Goal: Information Seeking & Learning: Learn about a topic

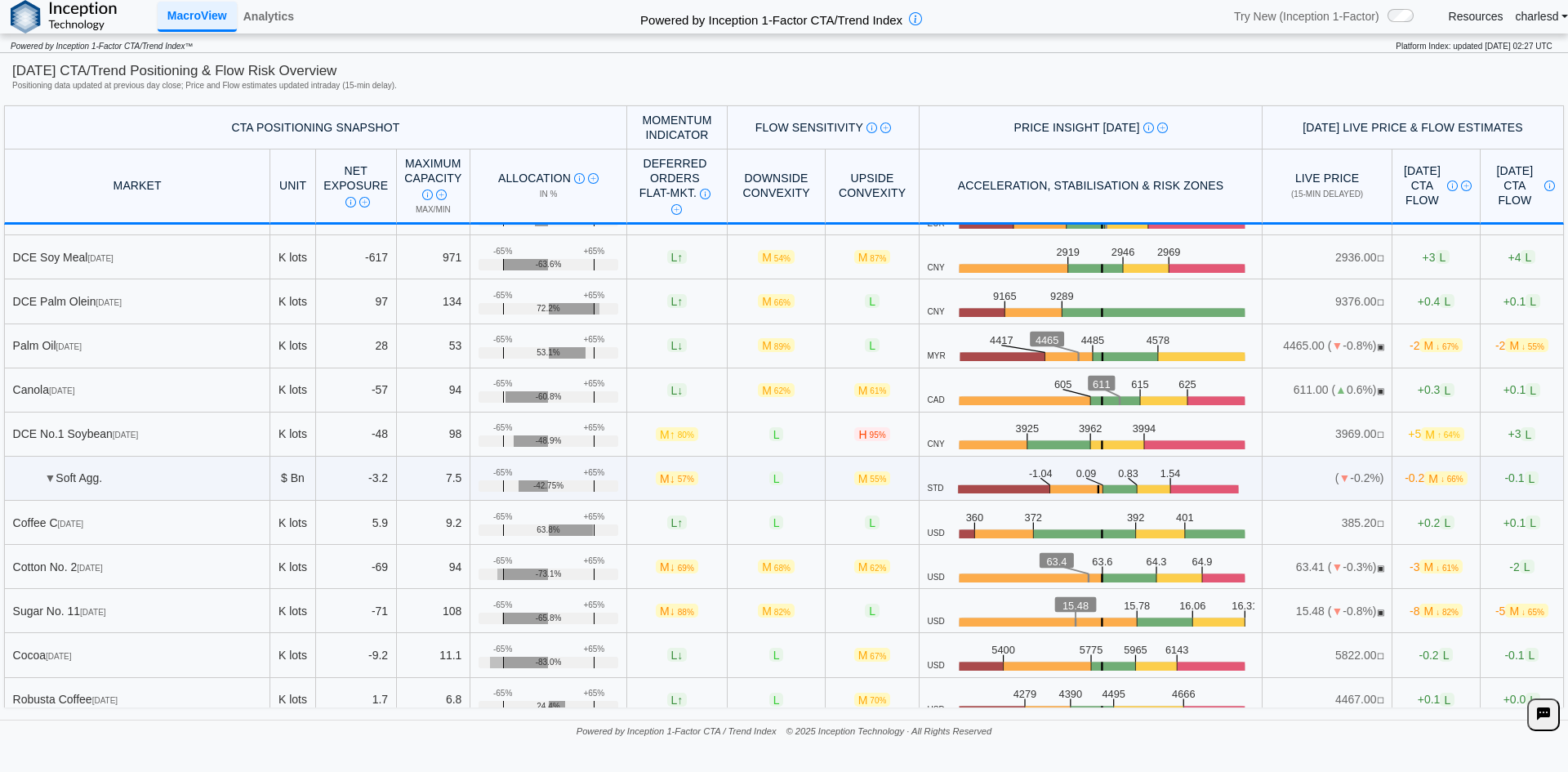
scroll to position [720, 0]
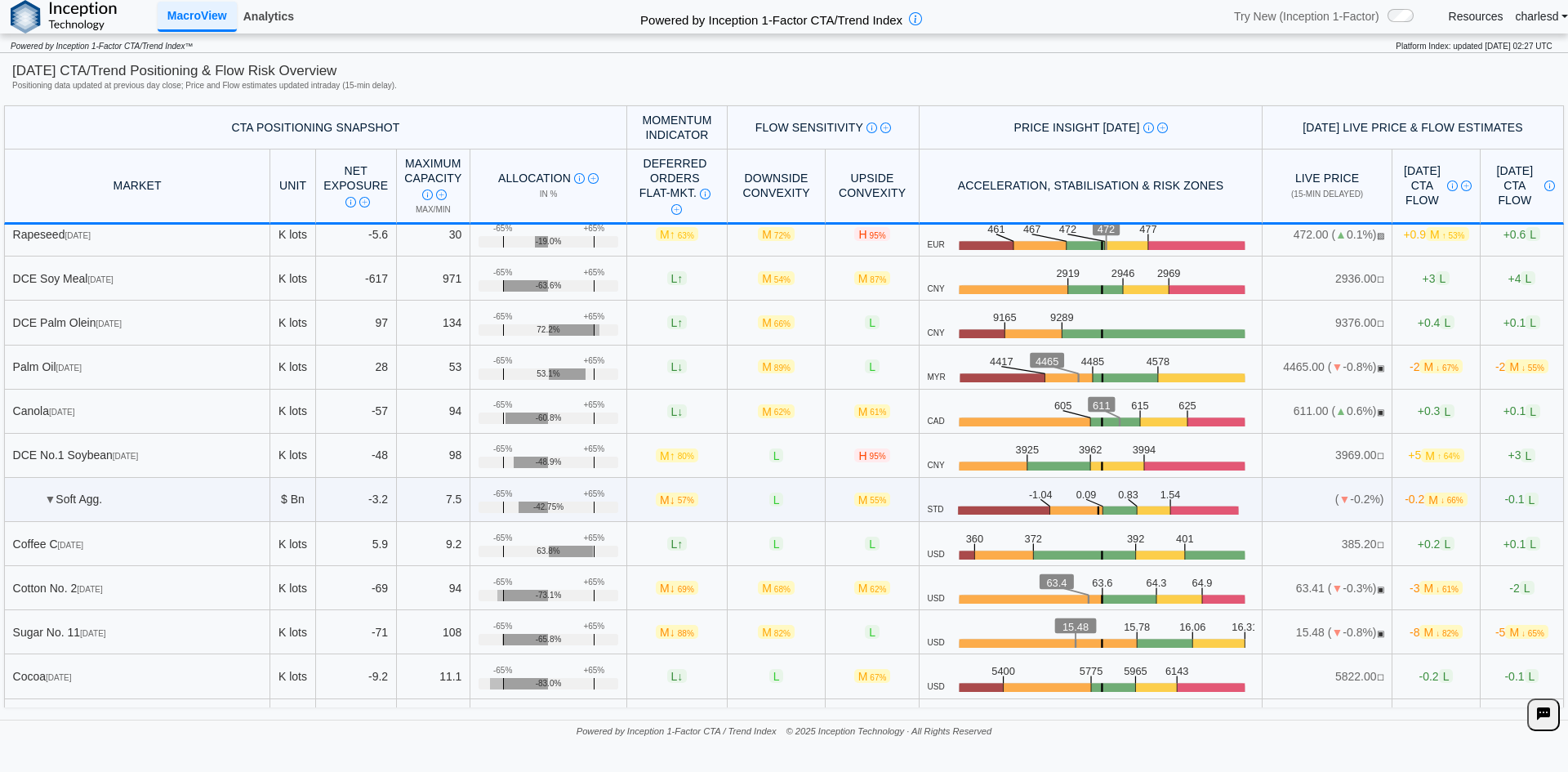
click at [289, 14] on link "Analytics" at bounding box center [268, 16] width 64 height 28
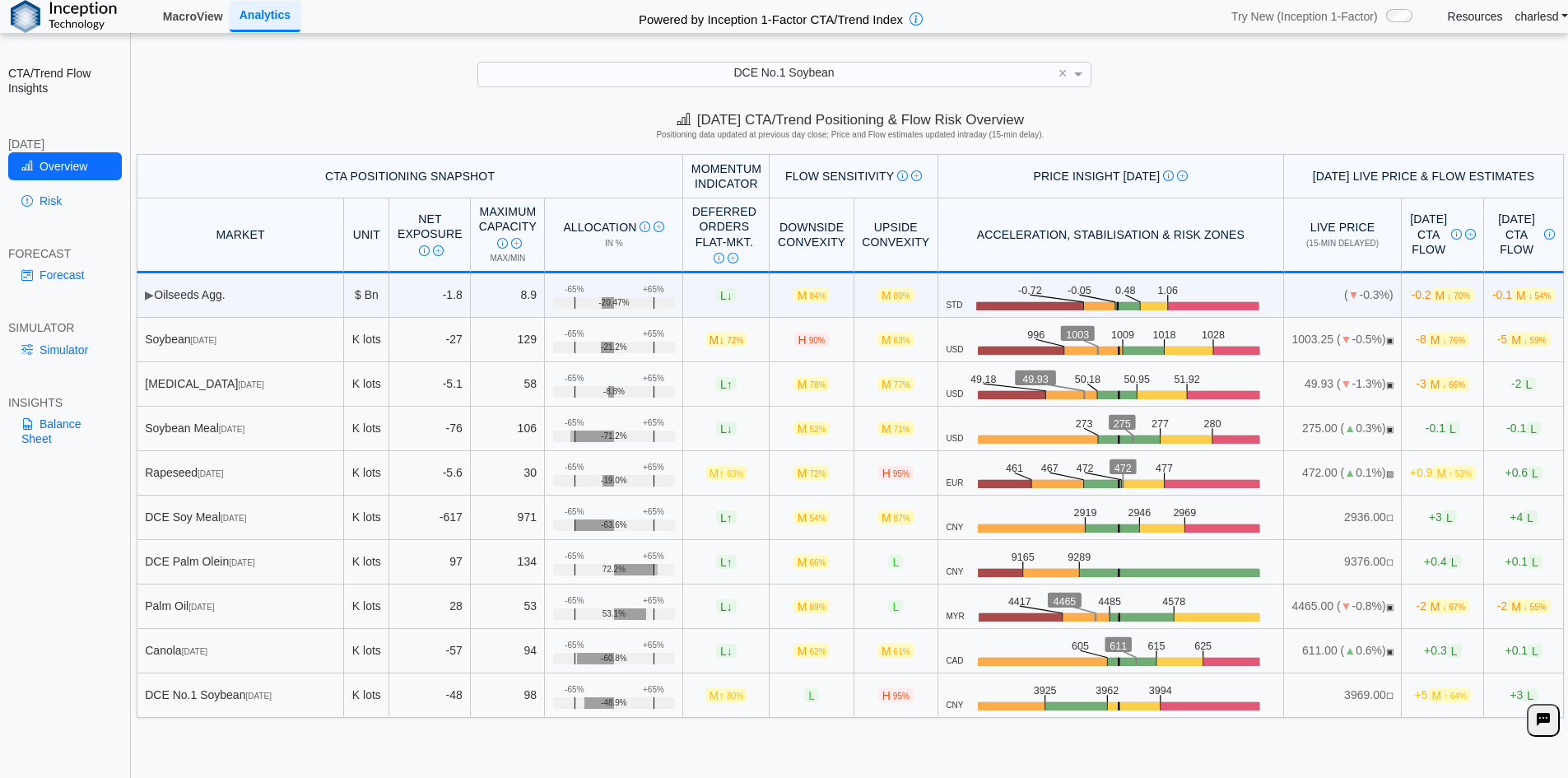
click at [185, 27] on link "MacroView" at bounding box center [192, 16] width 73 height 28
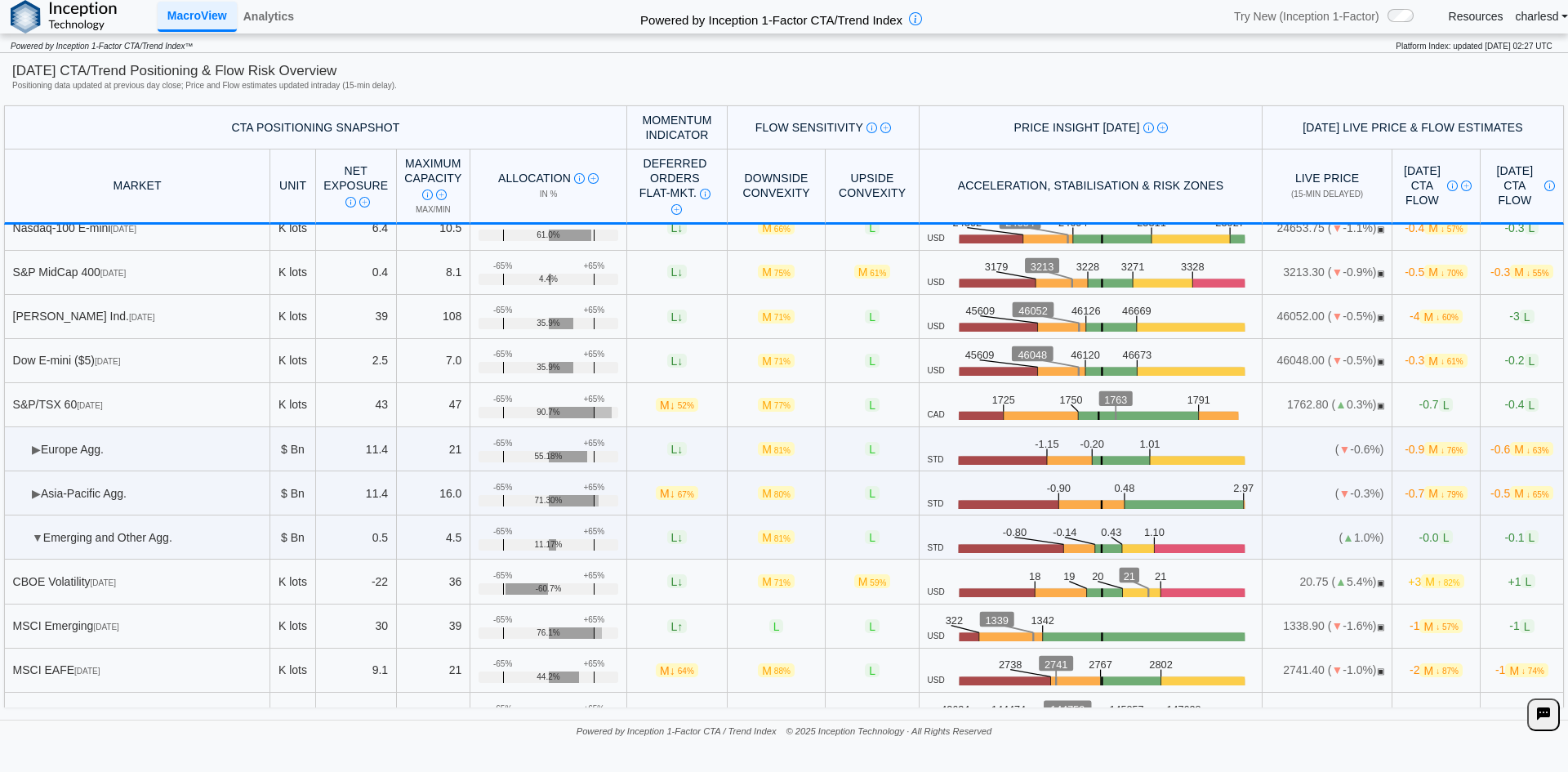
scroll to position [3742, 0]
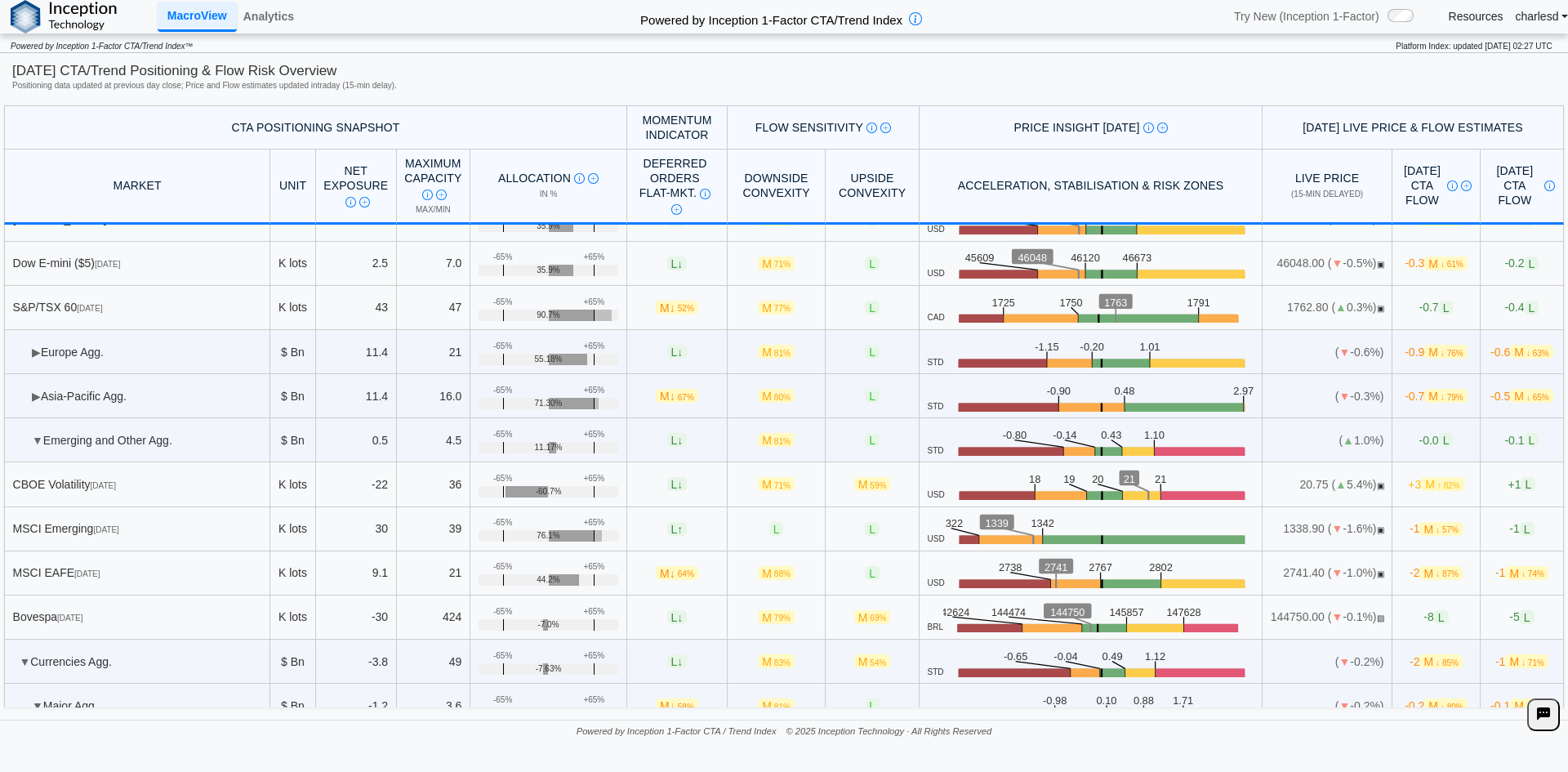
click at [28, 354] on td "▶ Europe Agg." at bounding box center [137, 352] width 267 height 44
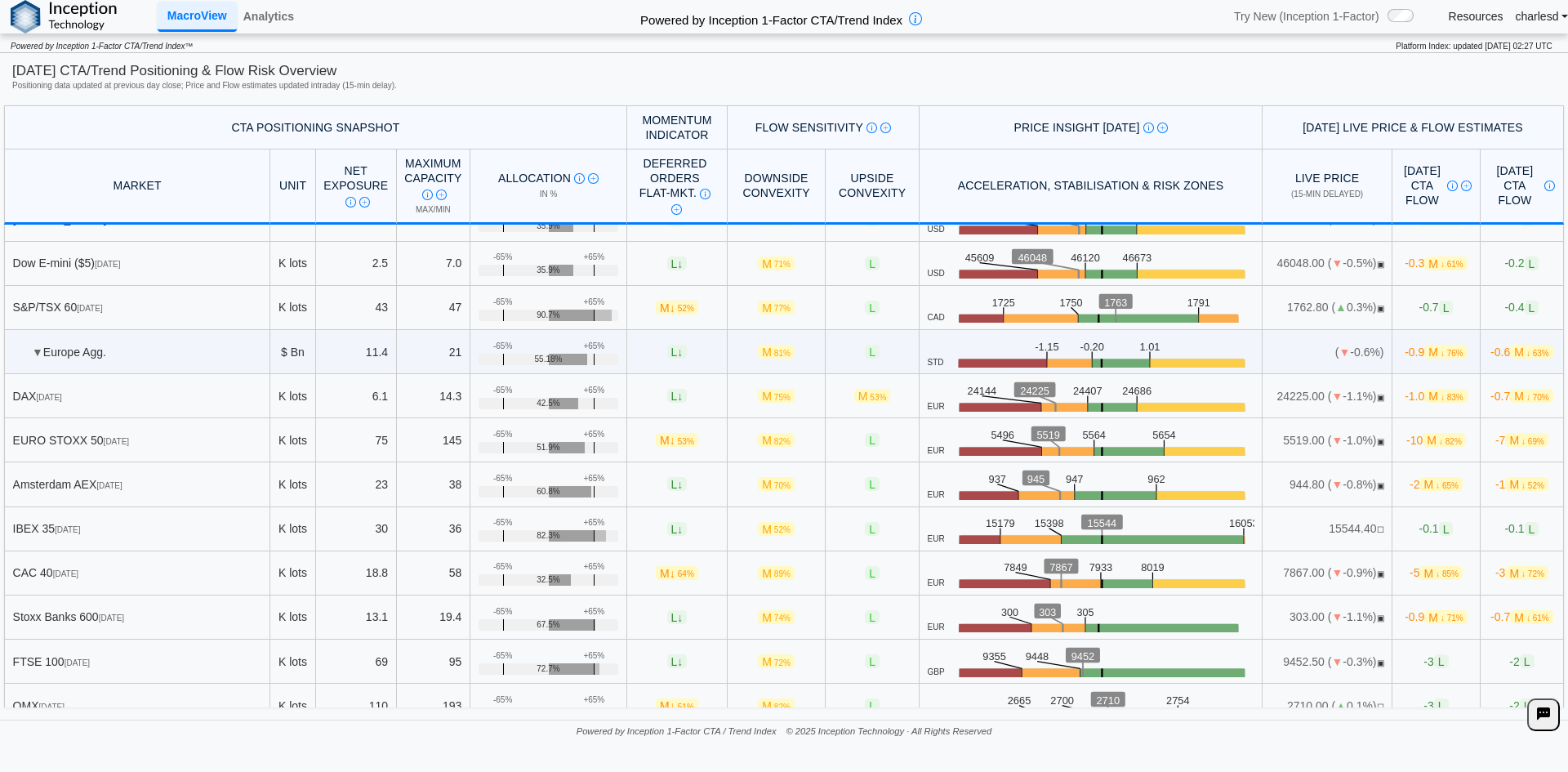
click at [37, 348] on span "▼" at bounding box center [37, 352] width 11 height 13
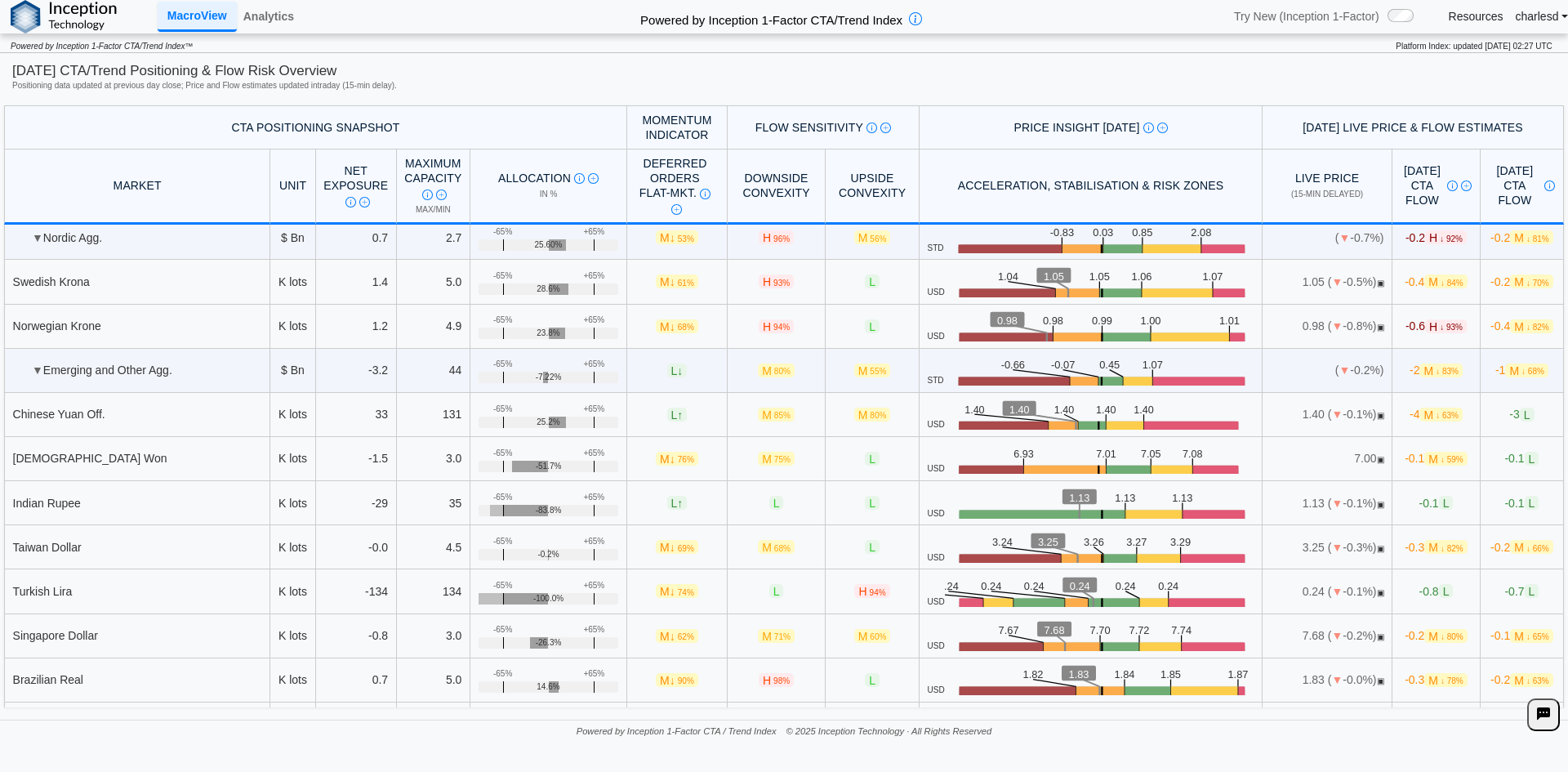
scroll to position [4560, 0]
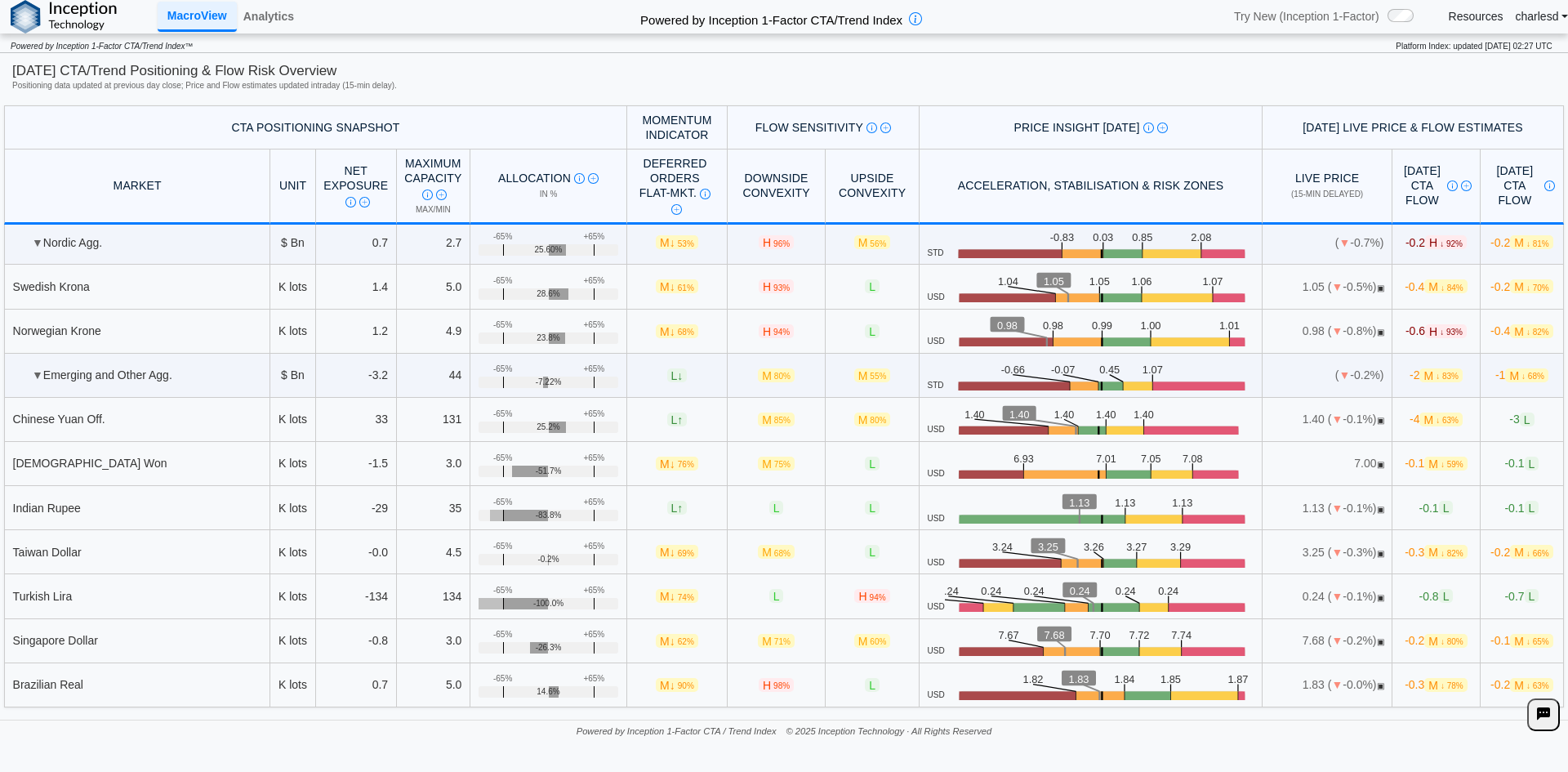
click at [42, 371] on td "▼ Emerging and Other Agg." at bounding box center [137, 376] width 267 height 44
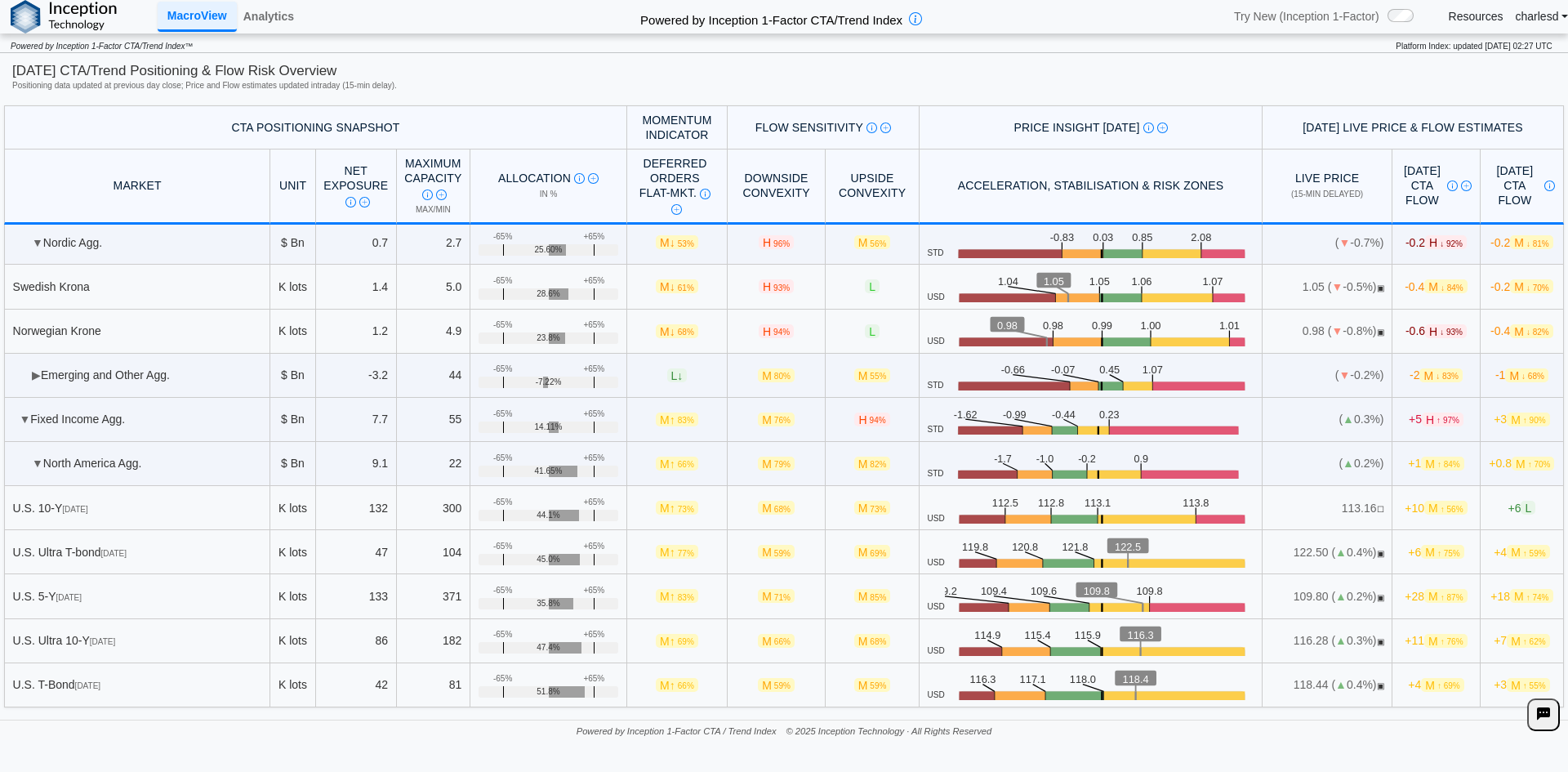
click at [30, 239] on td "▼ Nordic Agg." at bounding box center [137, 243] width 267 height 44
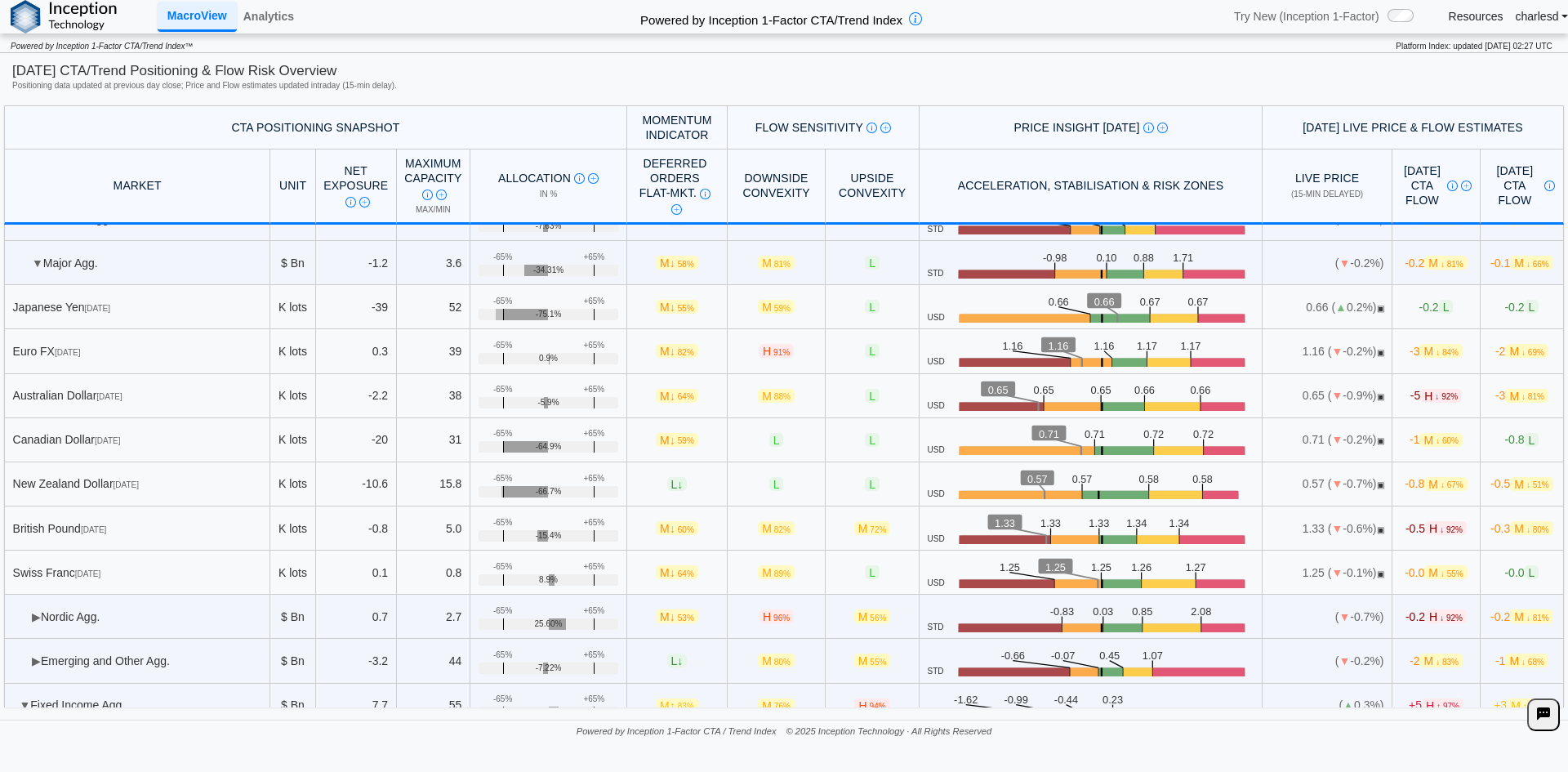
scroll to position [4070, 0]
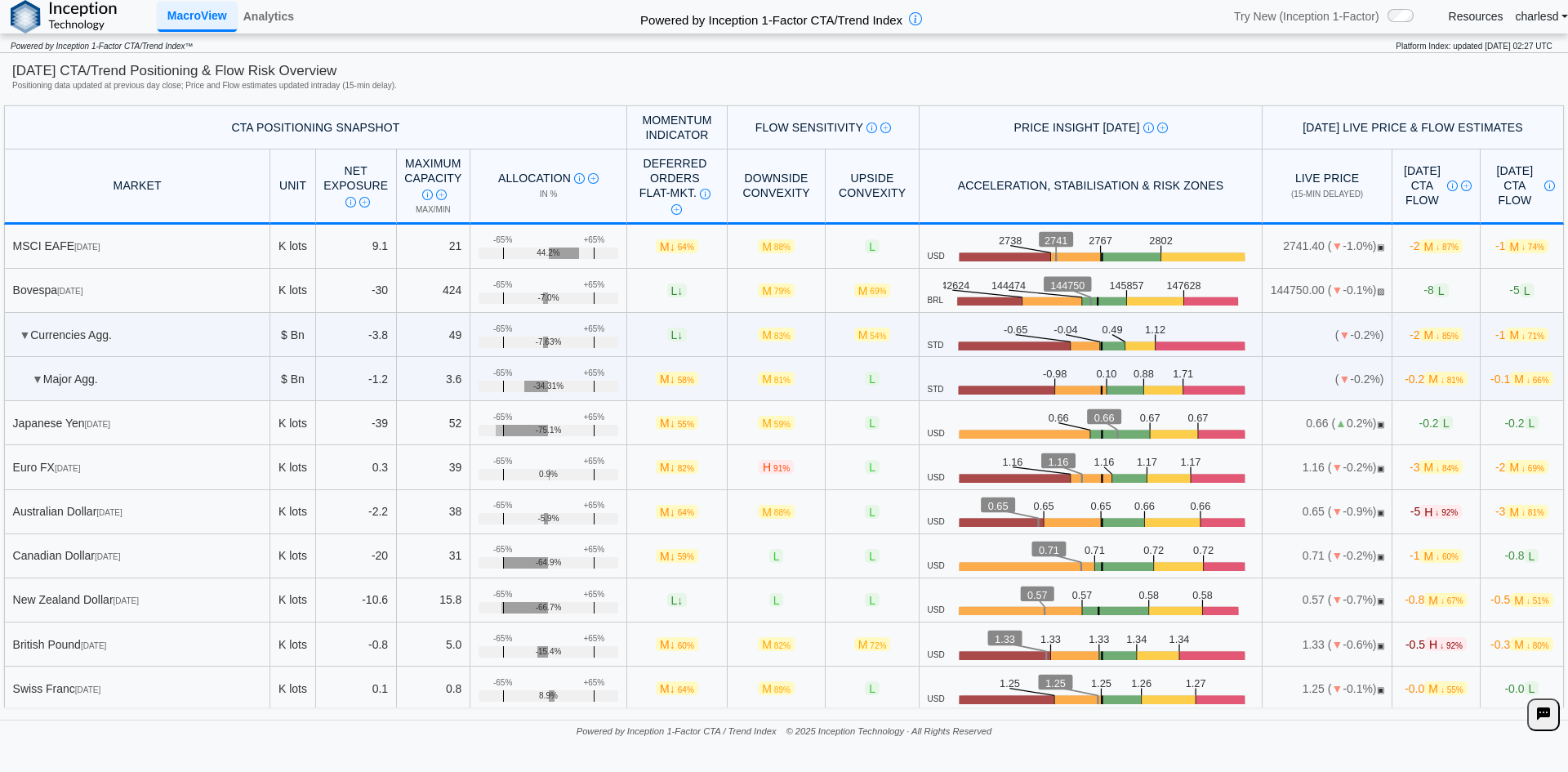
click at [32, 376] on span "▼" at bounding box center [37, 378] width 11 height 13
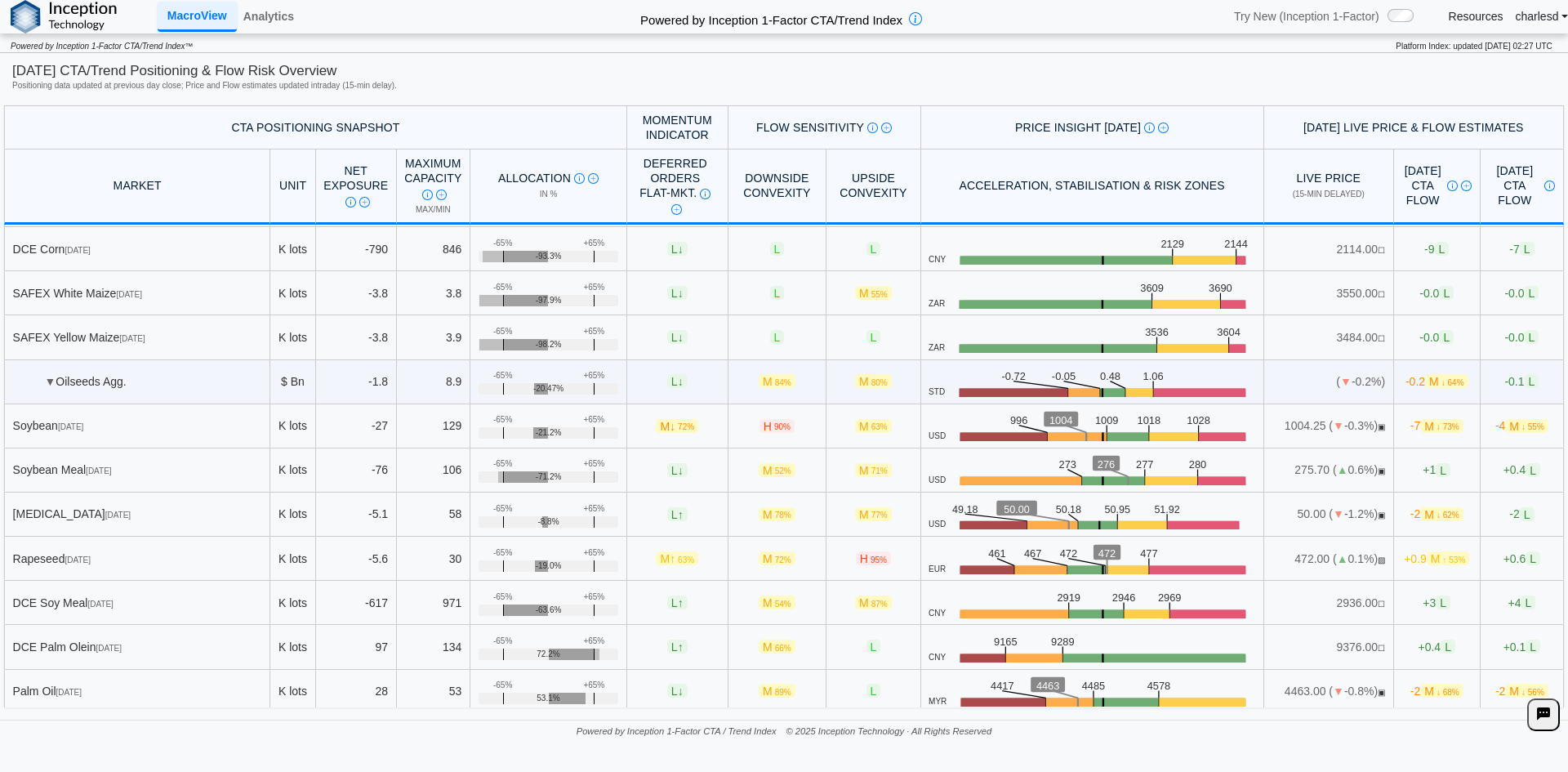
scroll to position [0, 0]
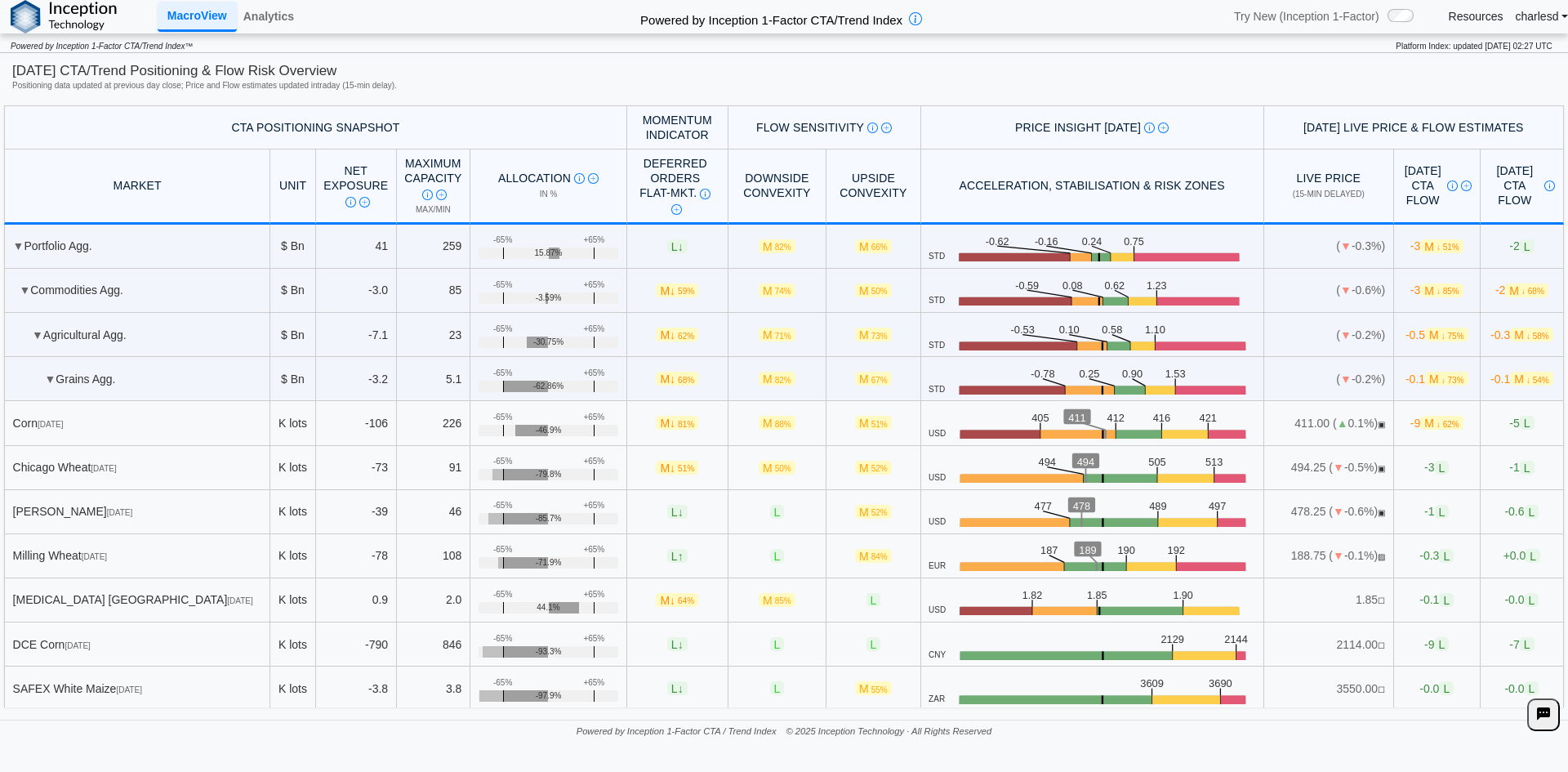
scroll to position [3255, 0]
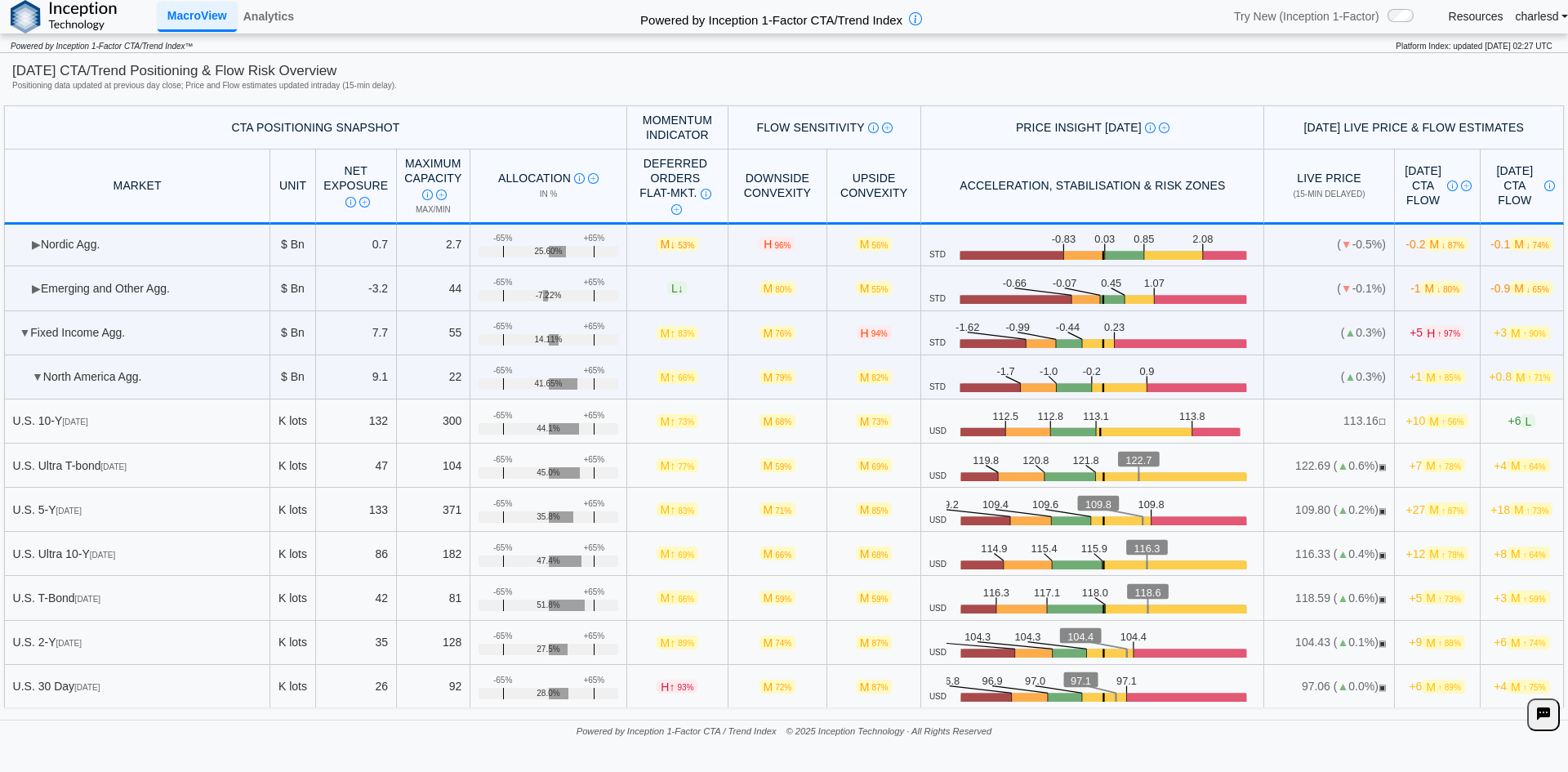
click at [311, 733] on div "Powered by Inception 1-Factor CTA / Trend Index © 2025 Inception Technology · A…" at bounding box center [784, 730] width 1568 height 20
click at [268, 15] on link "Analytics" at bounding box center [268, 16] width 64 height 28
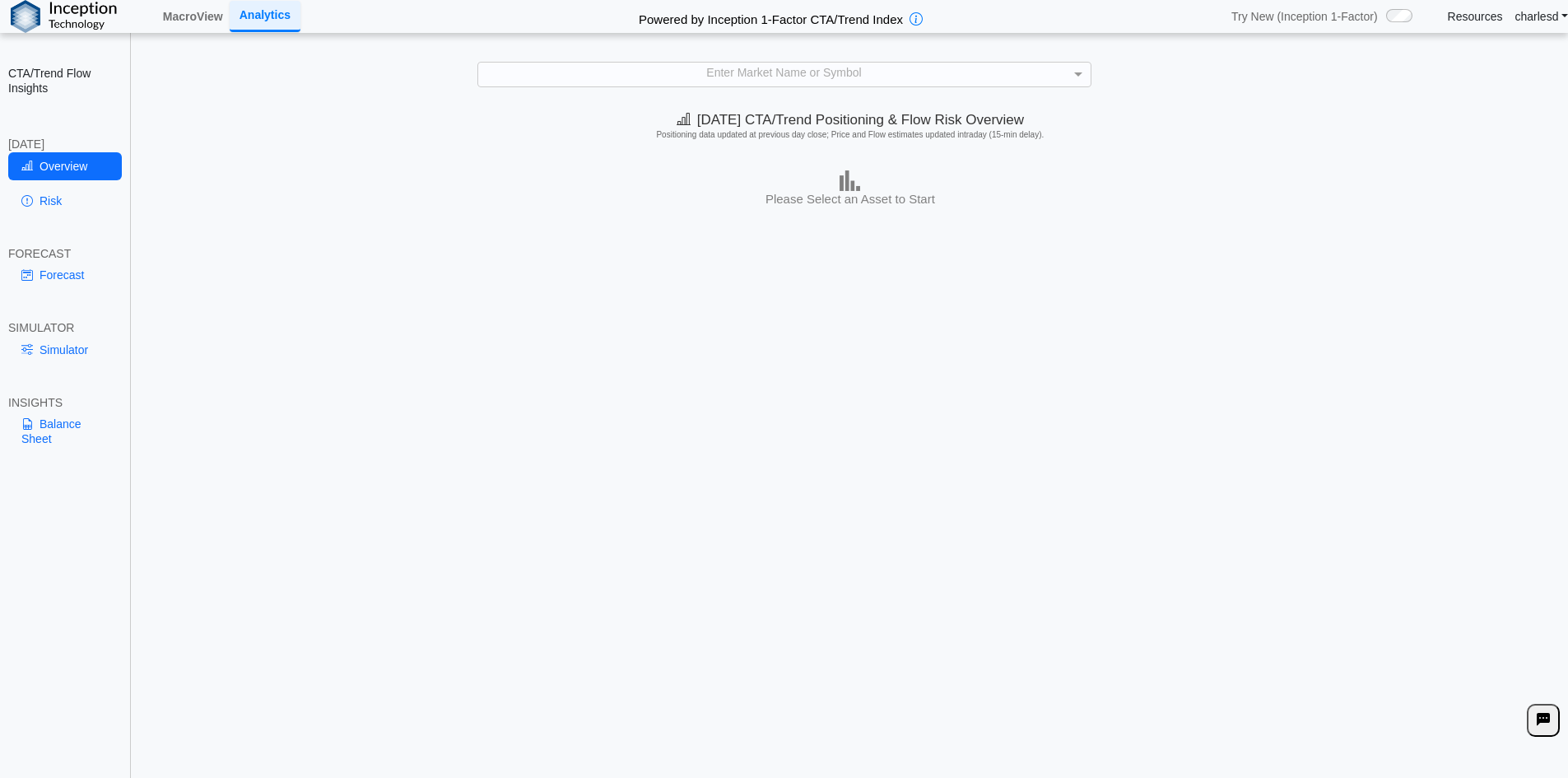
click at [701, 65] on div "Enter Market Name or Symbol" at bounding box center [784, 74] width 612 height 23
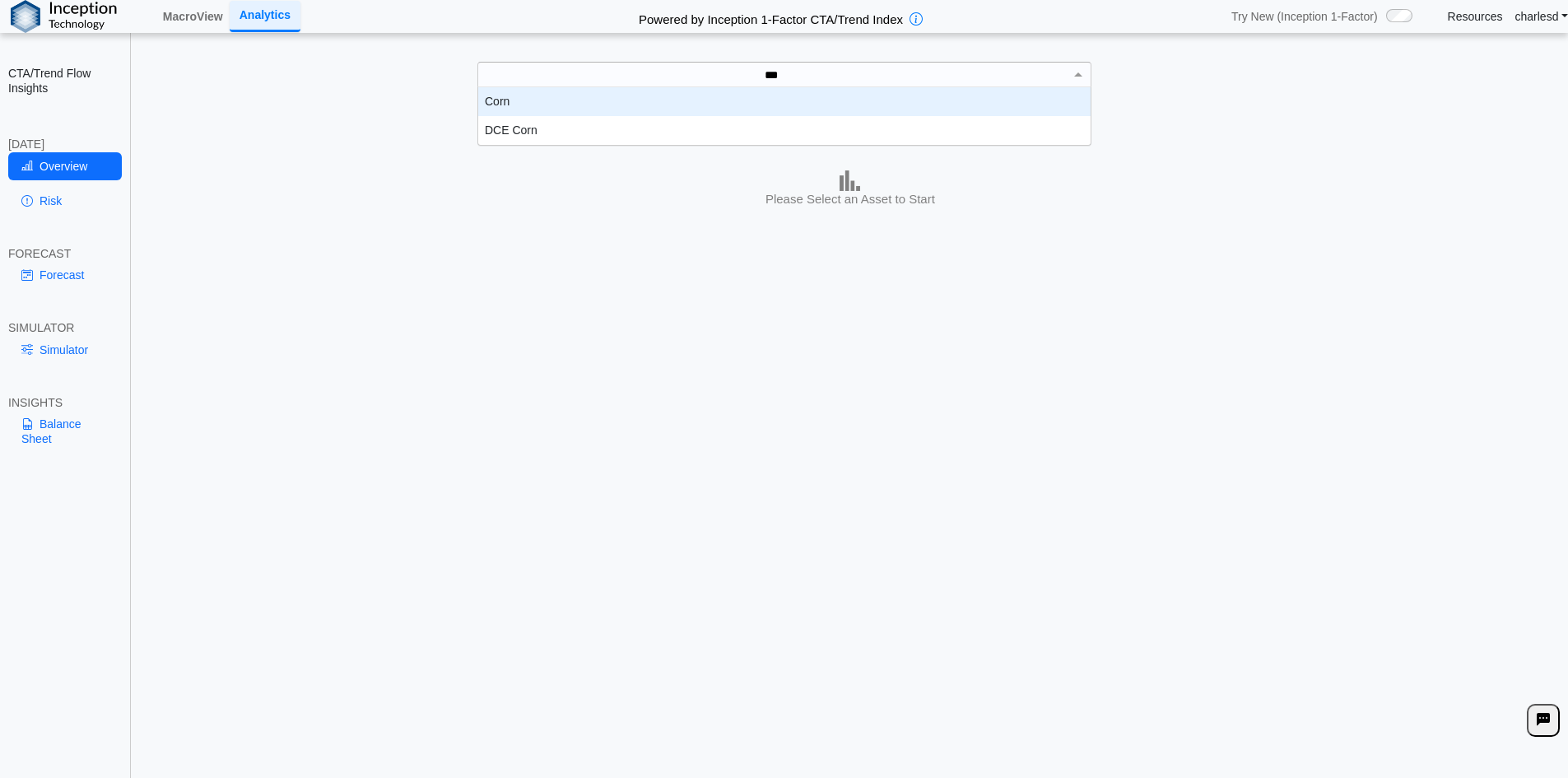
scroll to position [46, 600]
type input "****"
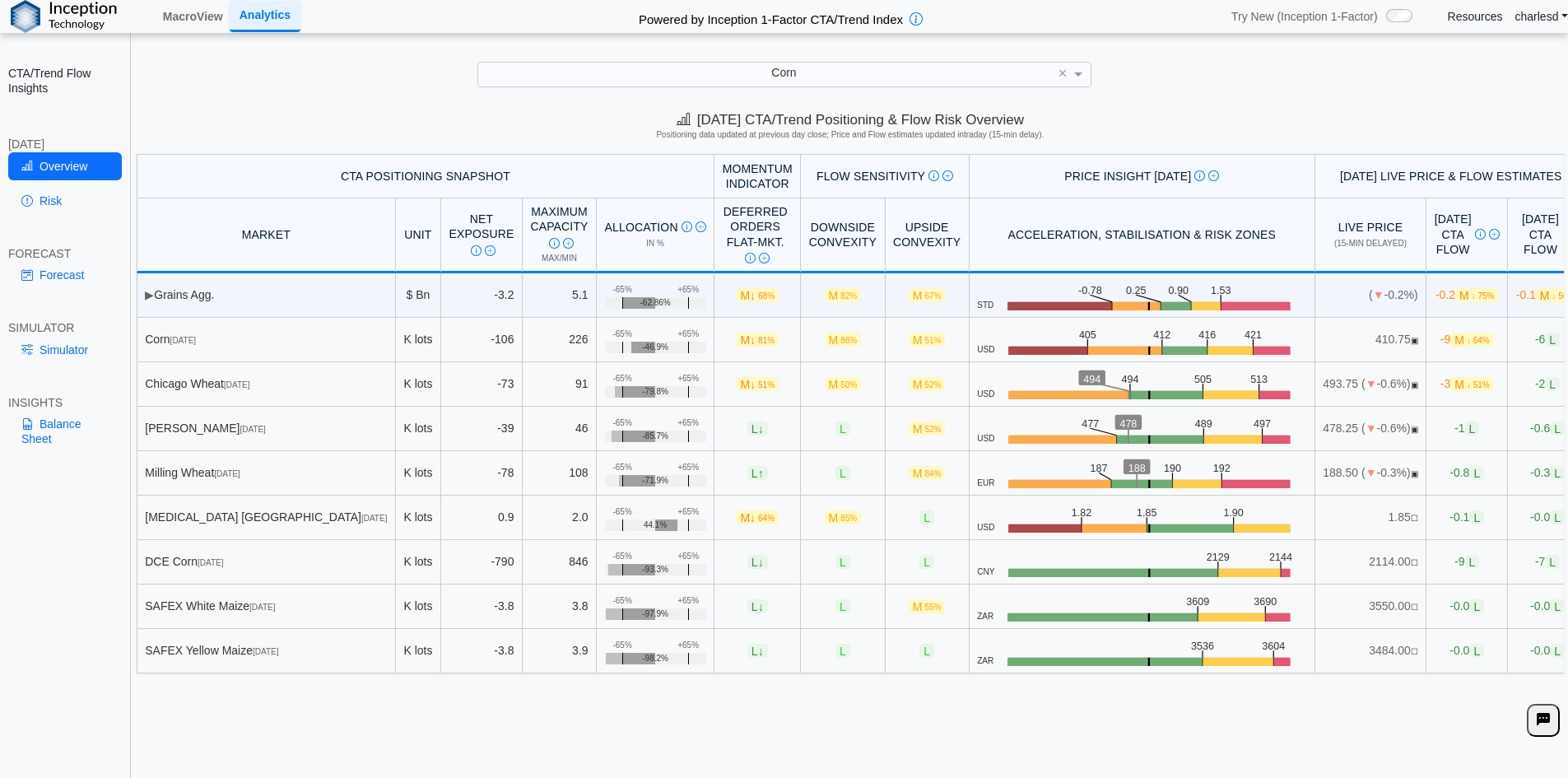
click at [741, 89] on div "**********" at bounding box center [784, 400] width 1568 height 801
click at [741, 88] on div "**********" at bounding box center [784, 400] width 1568 height 801
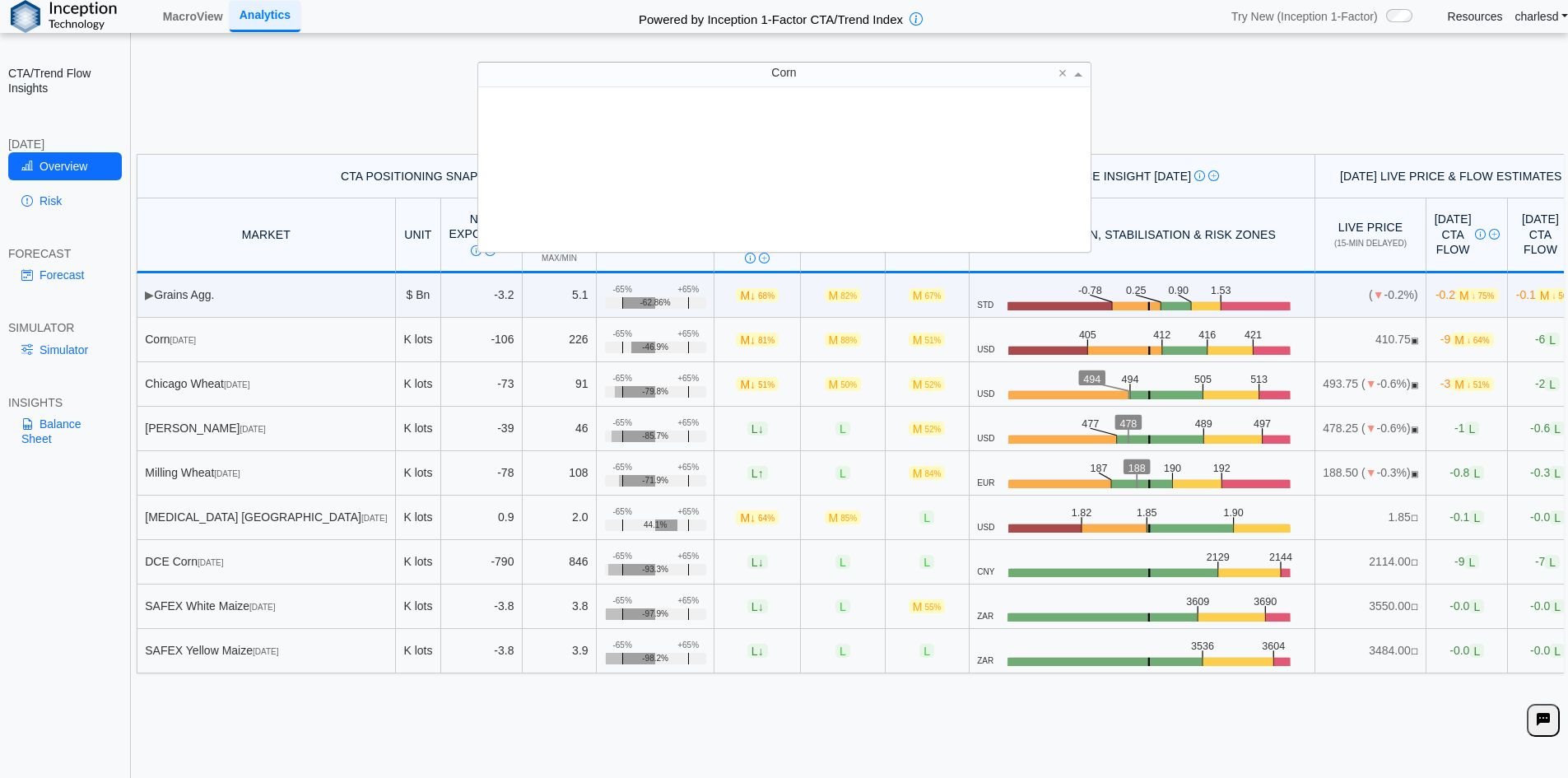
click at [739, 81] on div "Corn" at bounding box center [784, 74] width 612 height 23
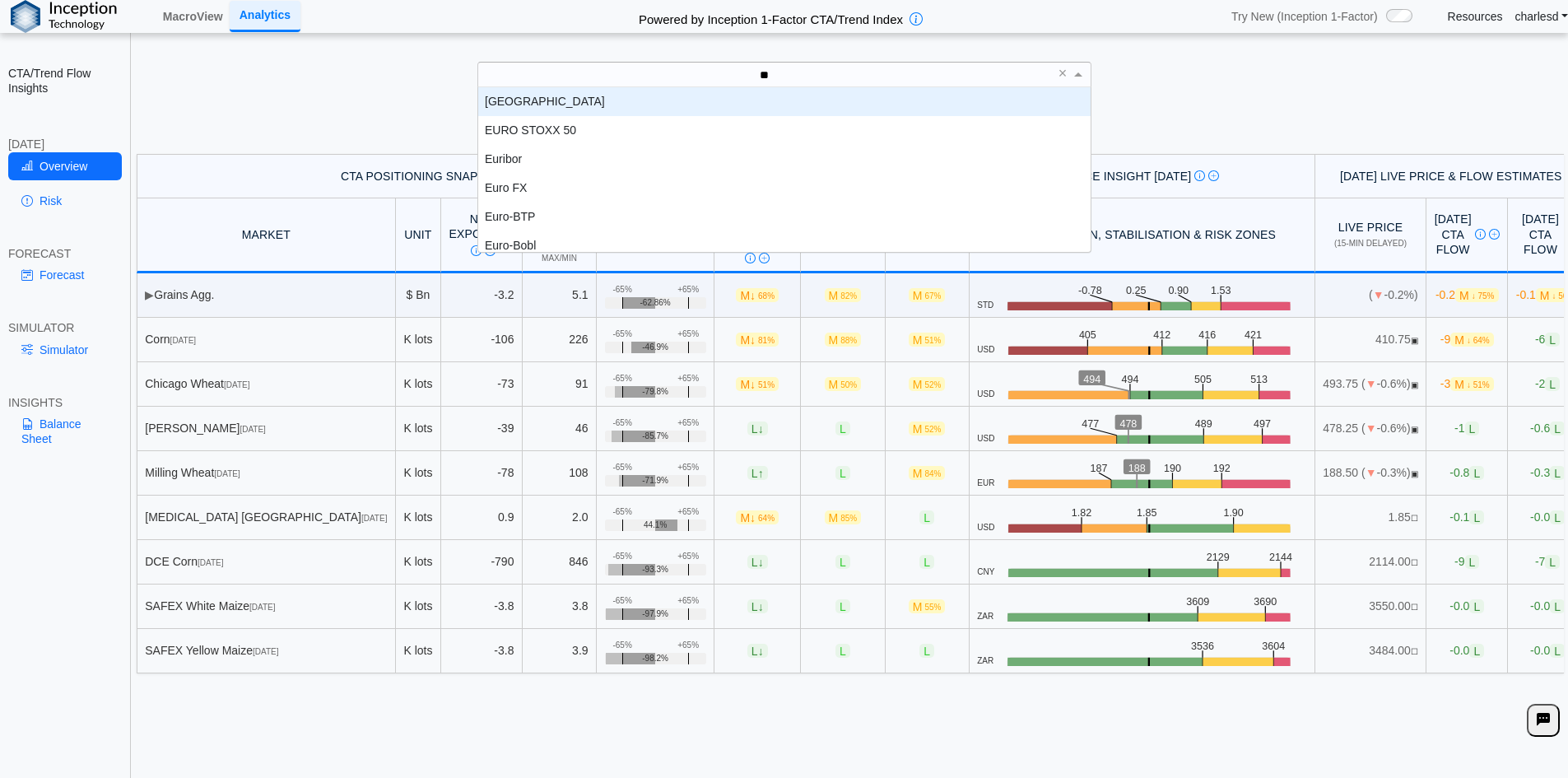
type input "***"
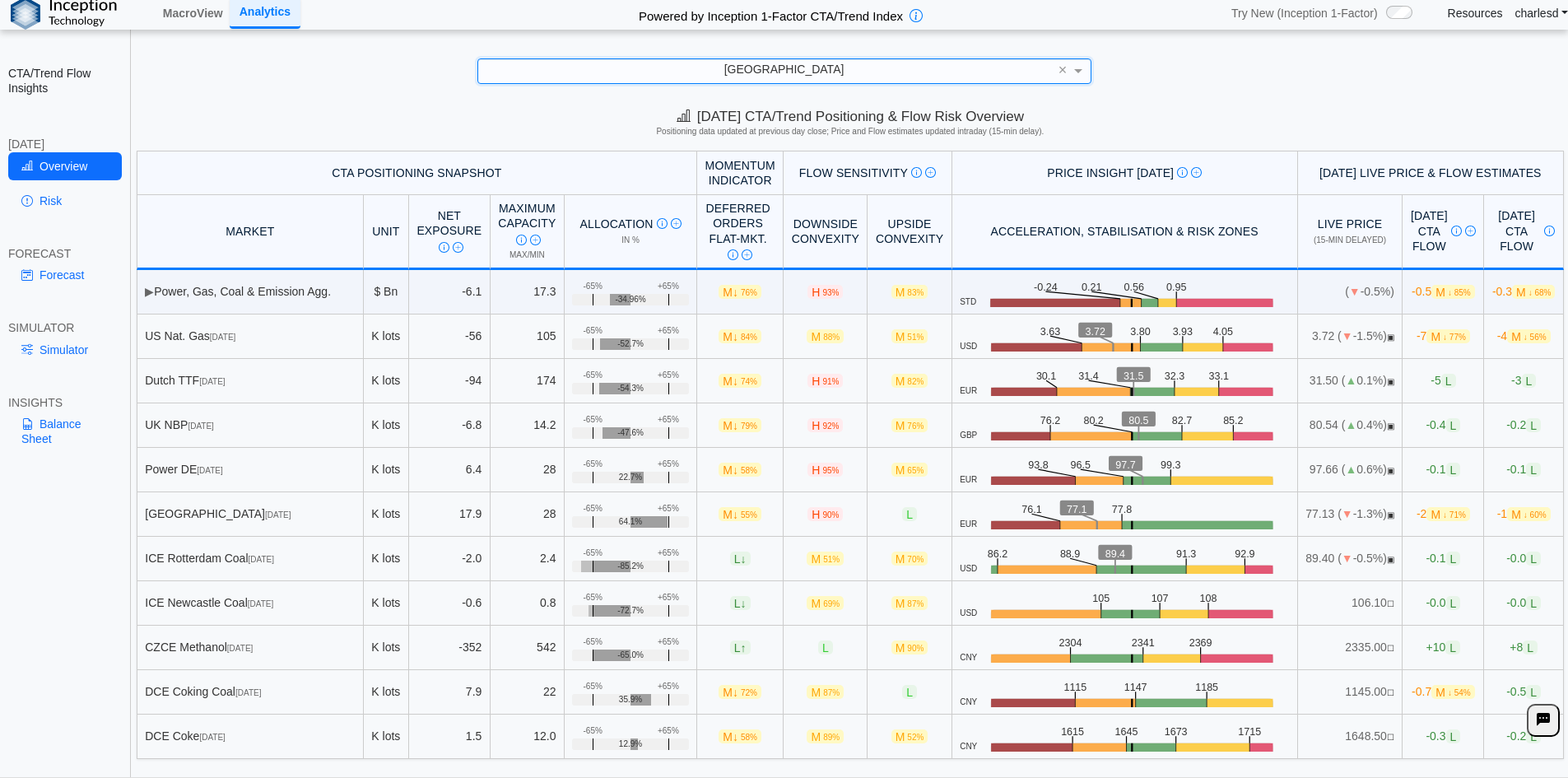
scroll to position [23, 0]
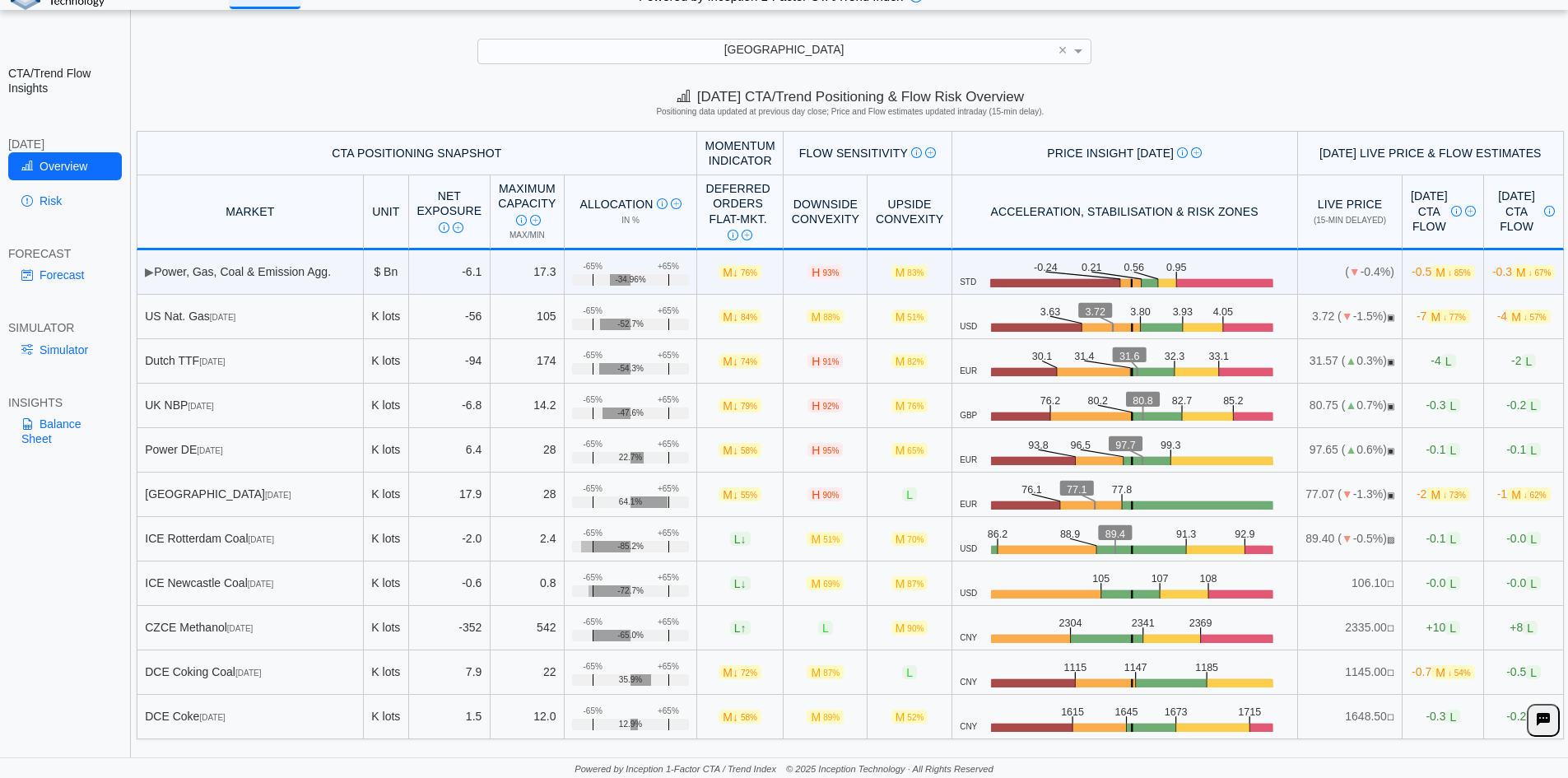
click at [761, 51] on div "[GEOGRAPHIC_DATA]" at bounding box center [784, 51] width 612 height 23
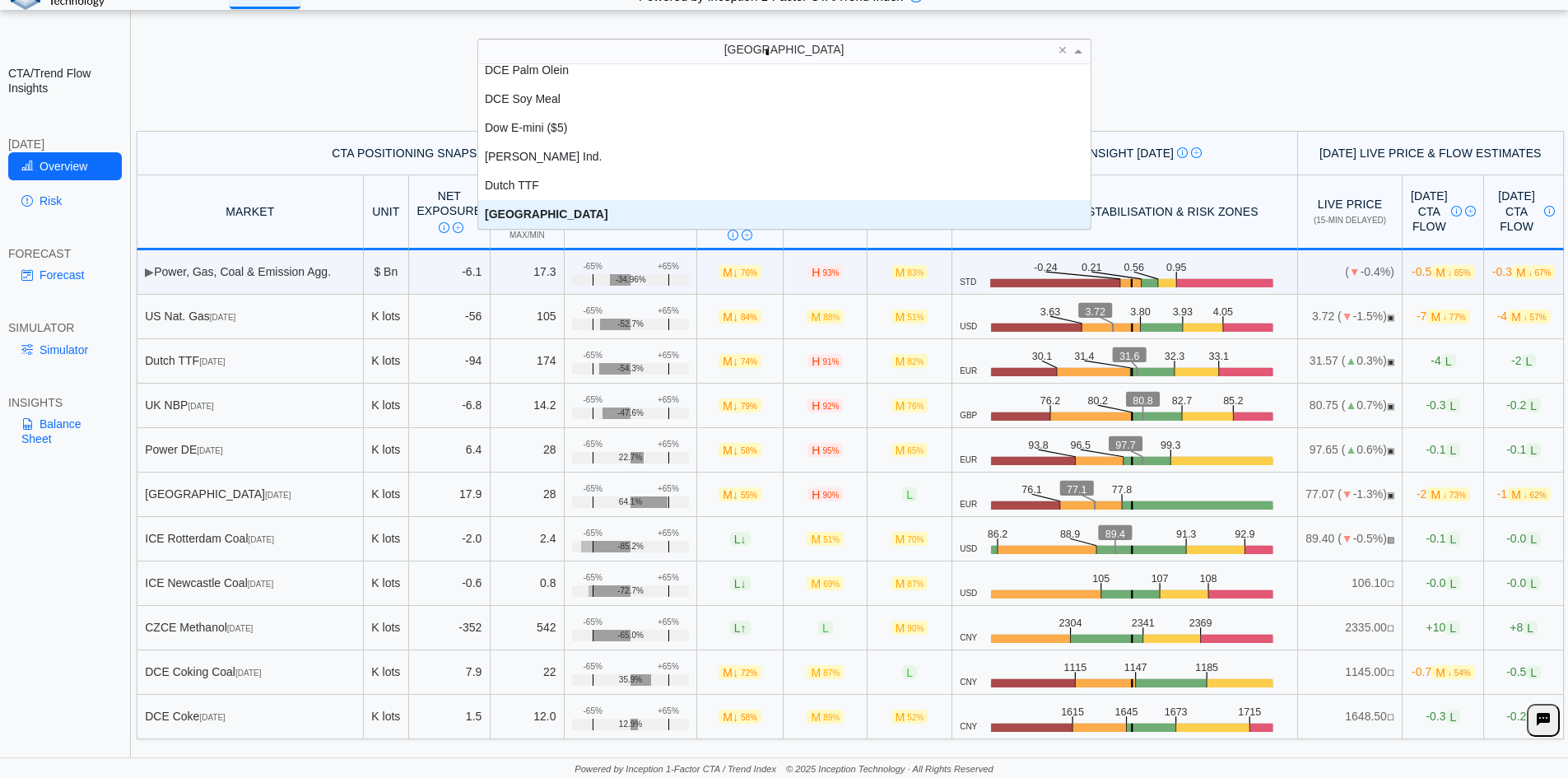
scroll to position [0, 0]
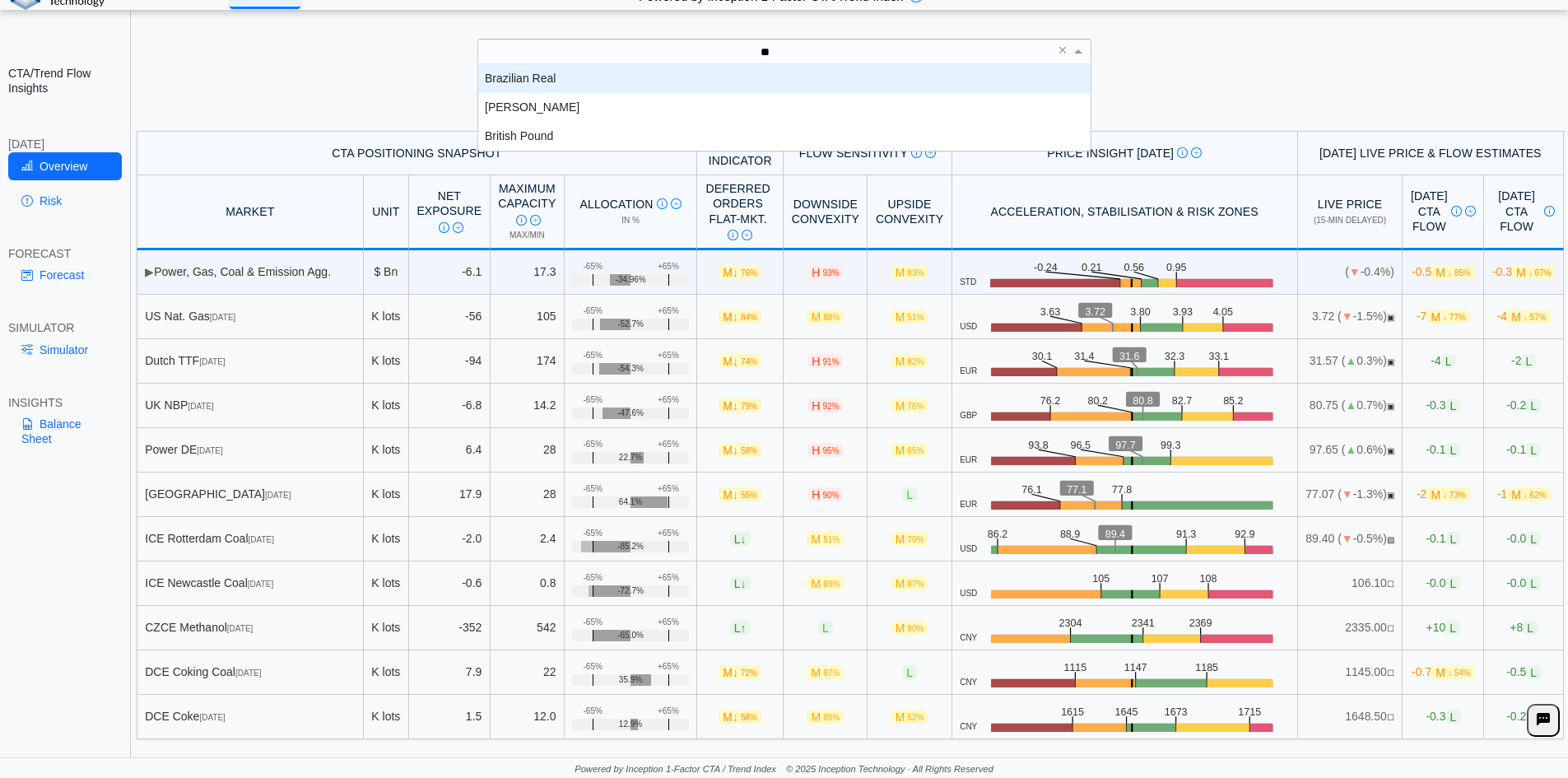
type input "***"
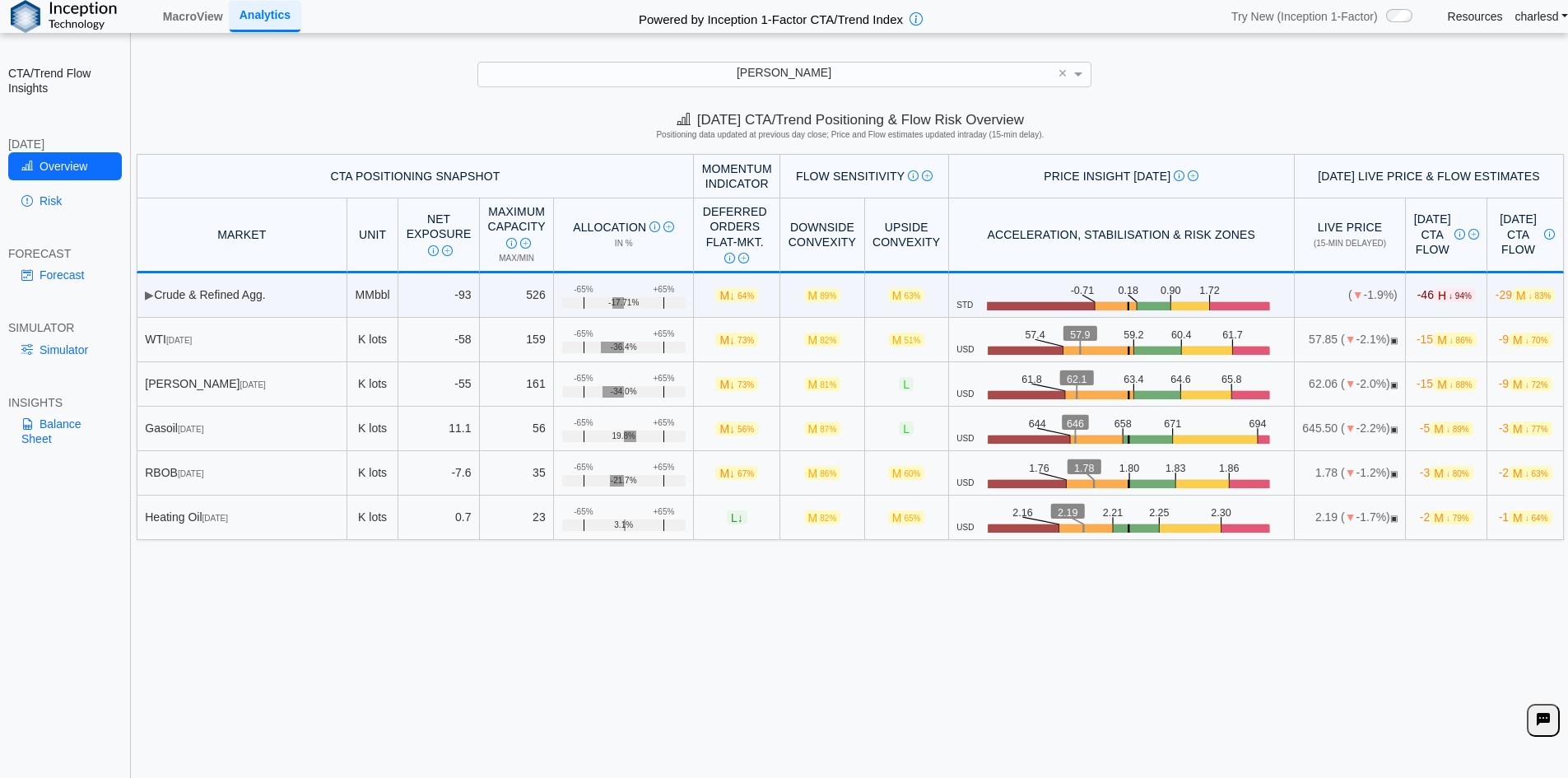
click at [49, 203] on link "Risk" at bounding box center [65, 201] width 113 height 28
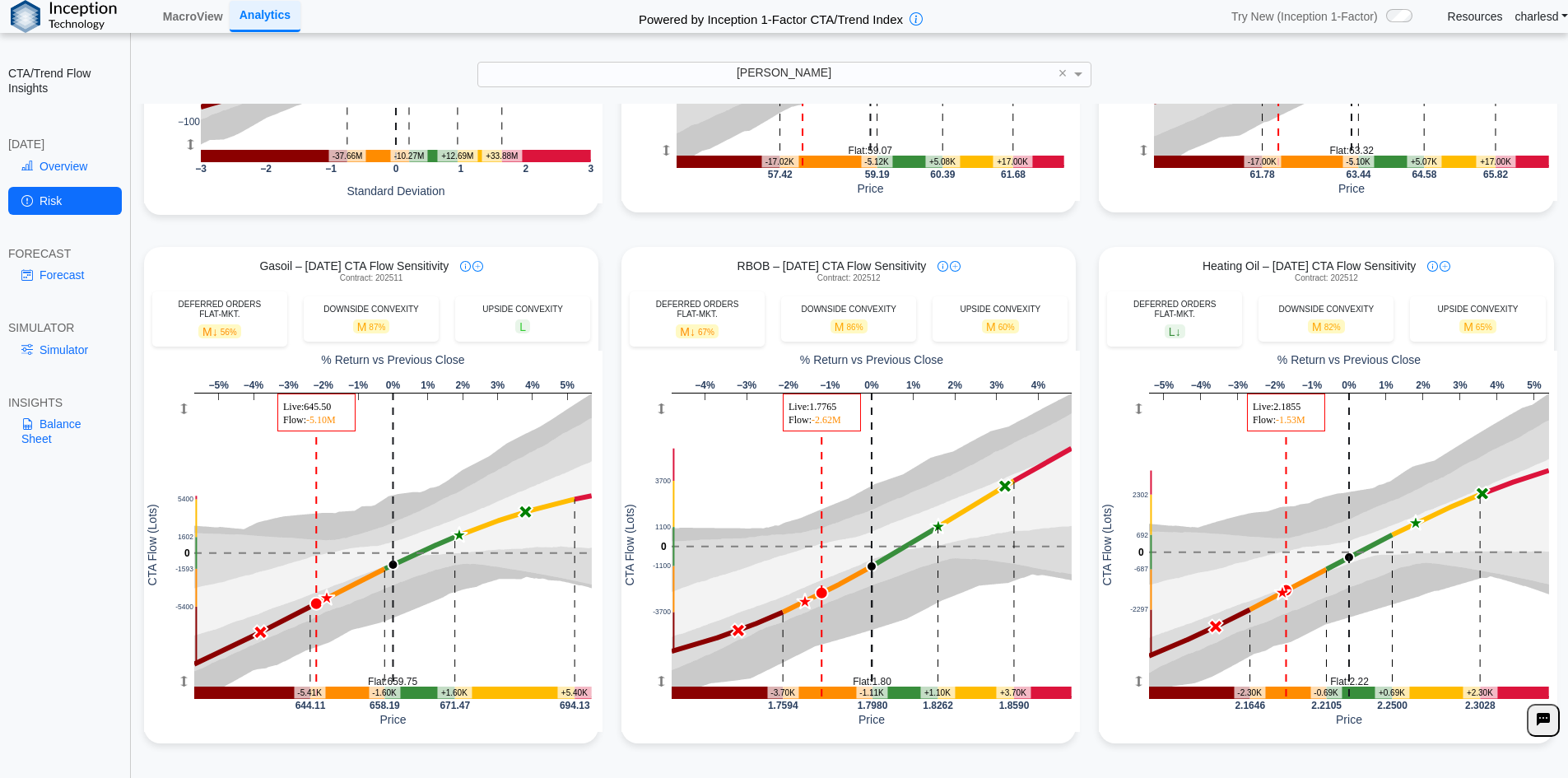
scroll to position [23, 0]
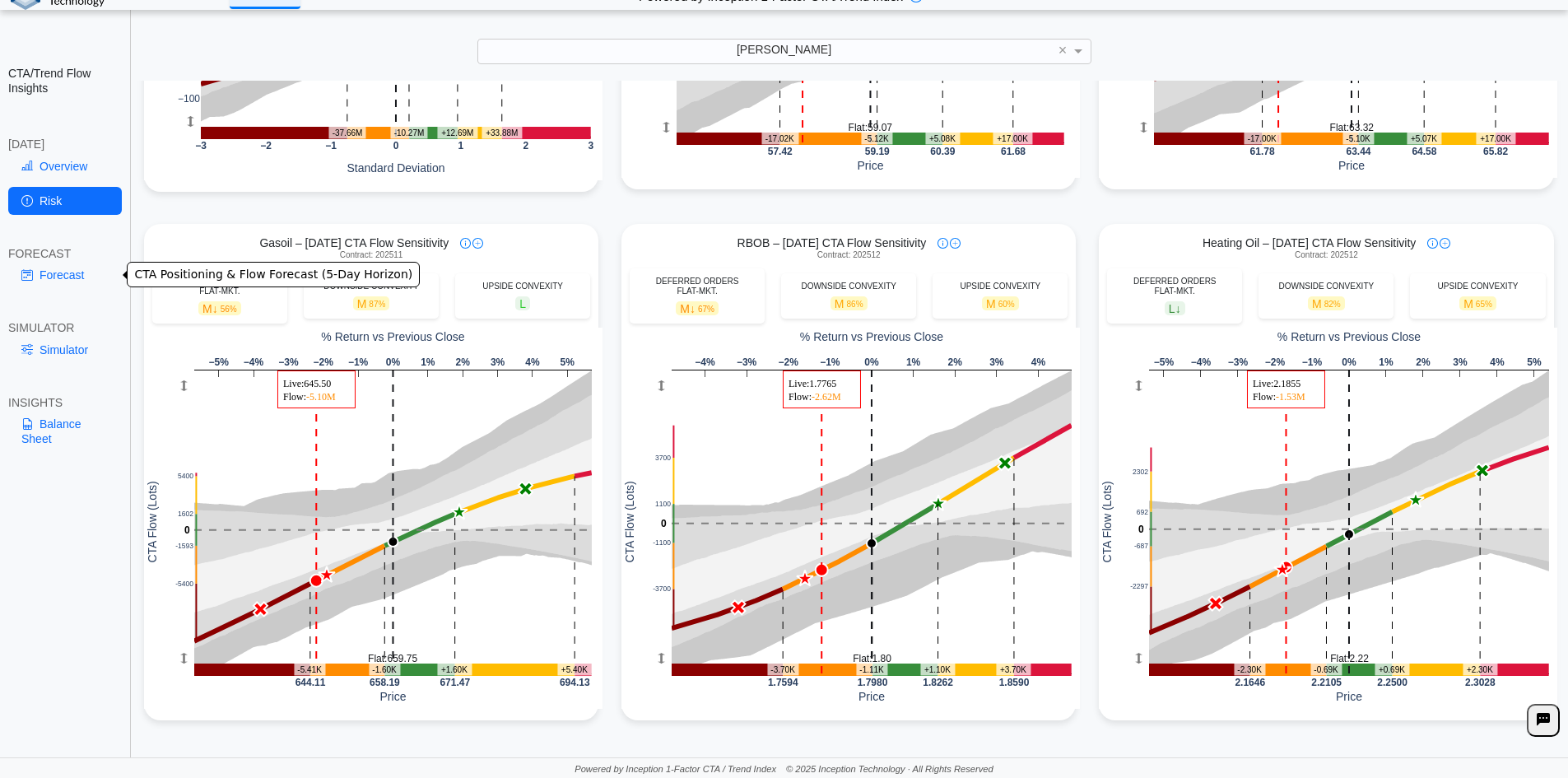
click at [64, 283] on link "Forecast" at bounding box center [65, 275] width 113 height 28
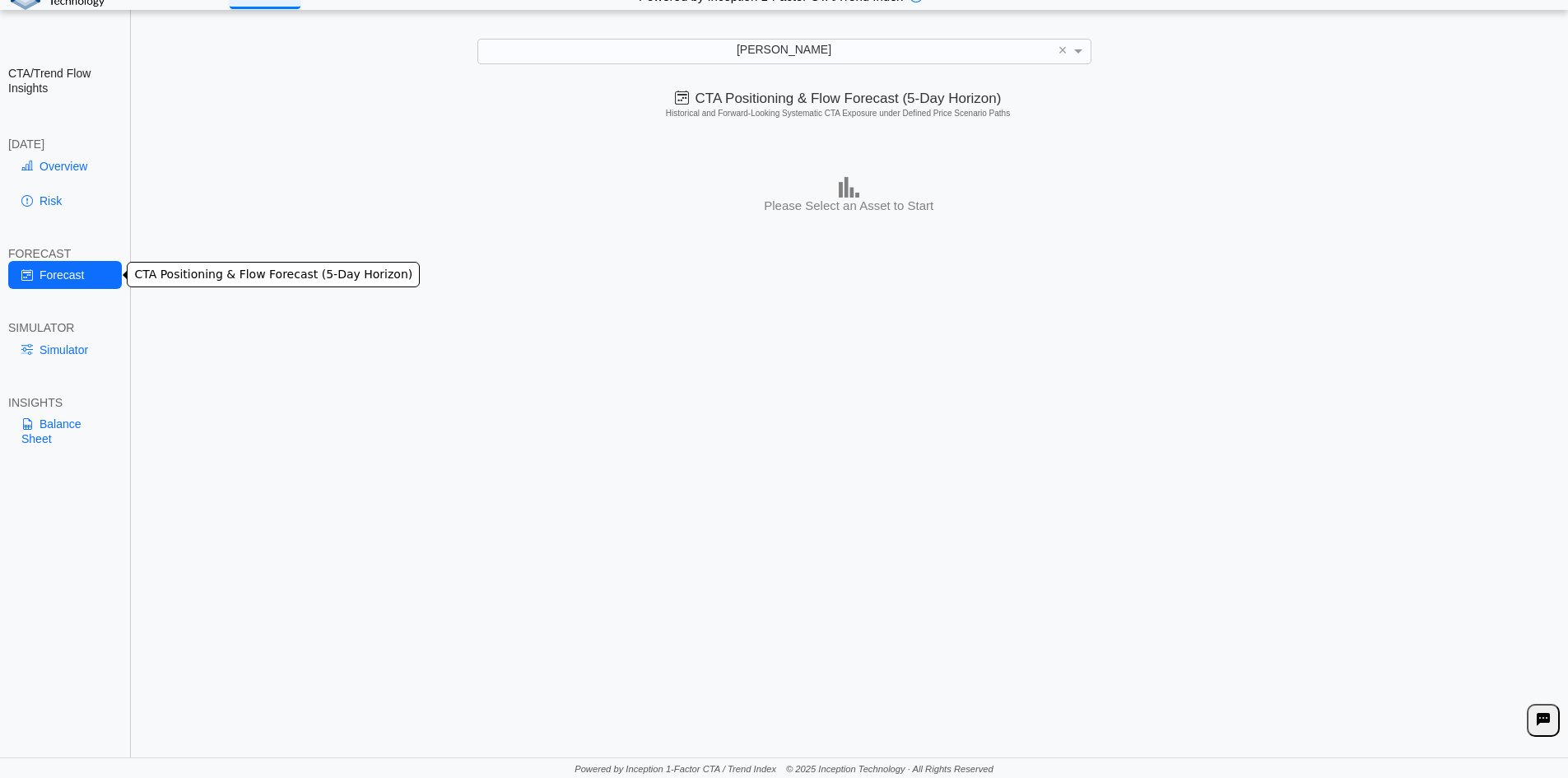
scroll to position [0, 0]
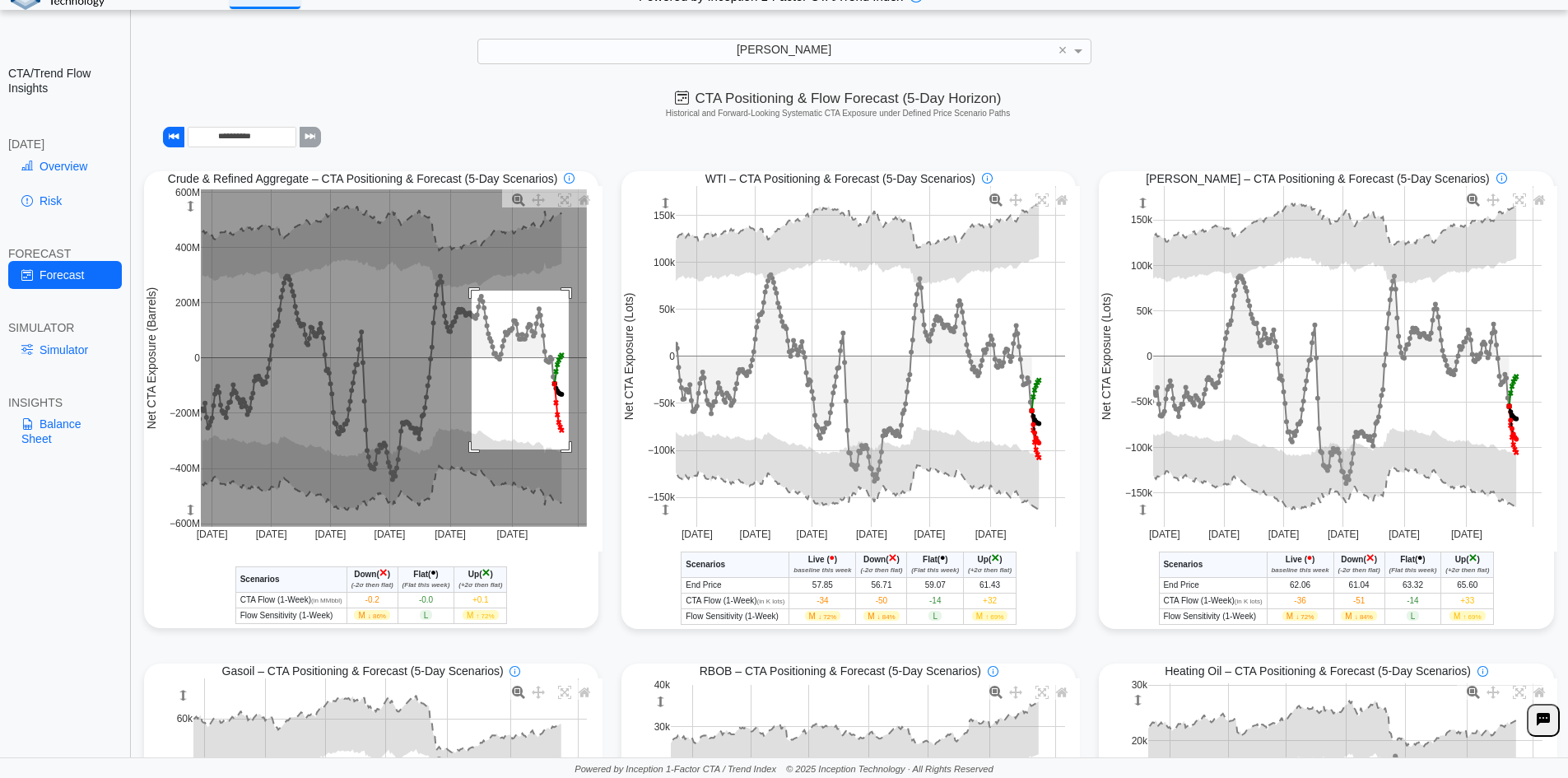
drag, startPoint x: 469, startPoint y: 292, endPoint x: 566, endPoint y: 451, distance: 186.3
click at [566, 451] on rect at bounding box center [394, 358] width 386 height 337
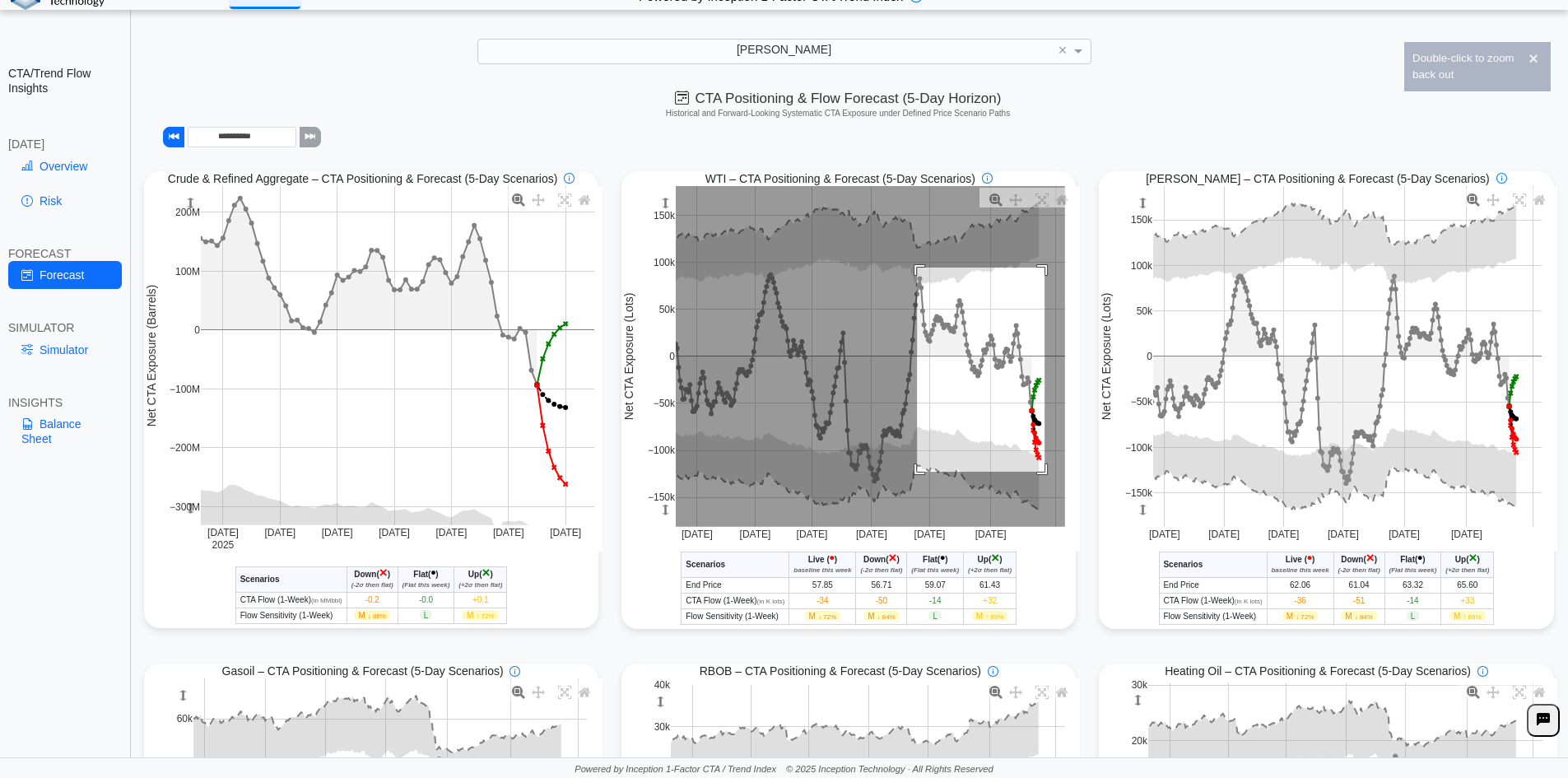
drag, startPoint x: 911, startPoint y: 270, endPoint x: 1039, endPoint y: 473, distance: 240.0
click at [1039, 473] on rect at bounding box center [871, 356] width 390 height 341
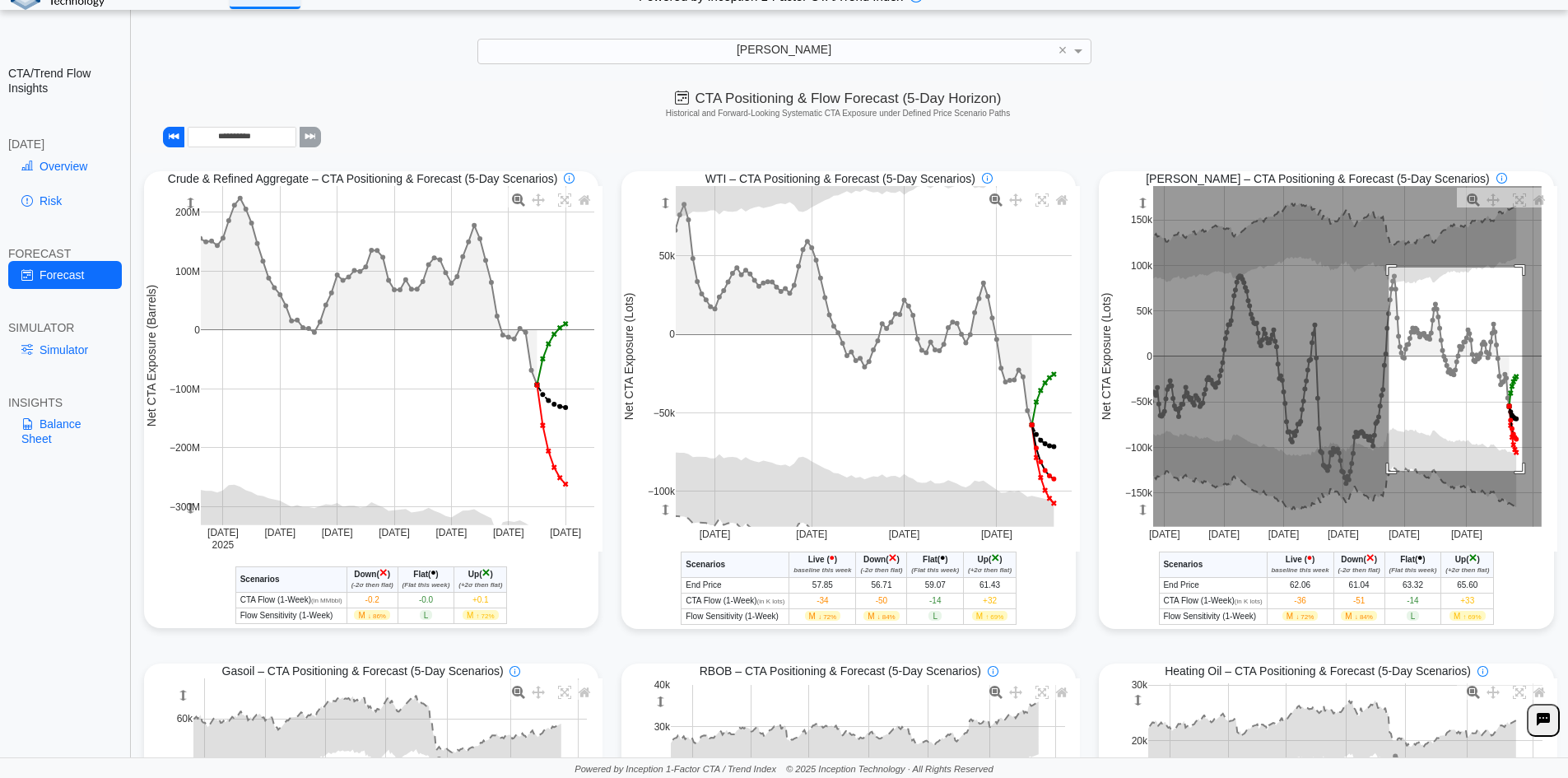
drag, startPoint x: 1381, startPoint y: 270, endPoint x: 1514, endPoint y: 472, distance: 241.9
click at [1514, 472] on rect at bounding box center [1347, 356] width 389 height 341
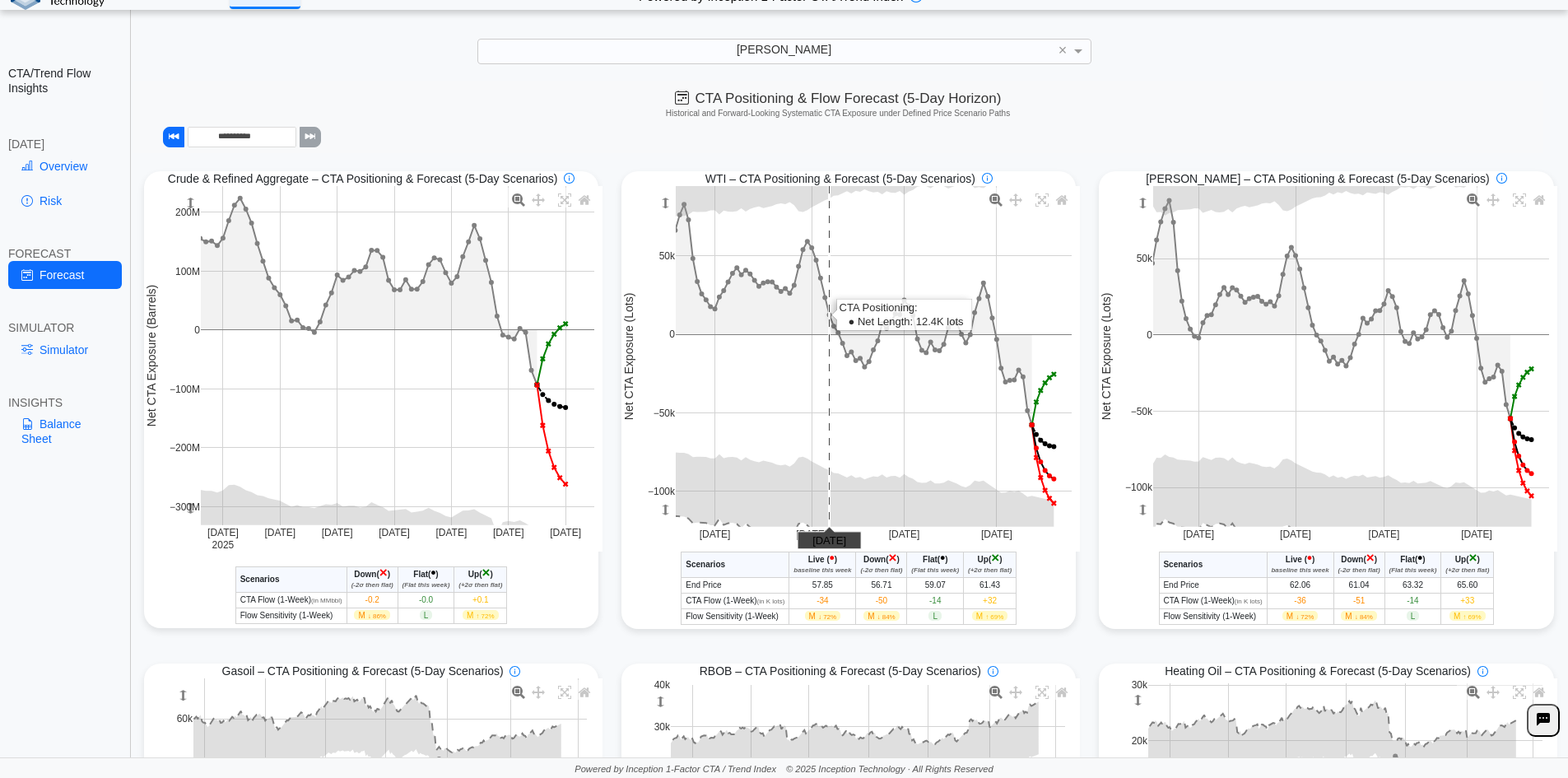
click at [828, 283] on rect at bounding box center [873, 356] width 396 height 341
click at [66, 359] on link "Simulator" at bounding box center [65, 349] width 113 height 28
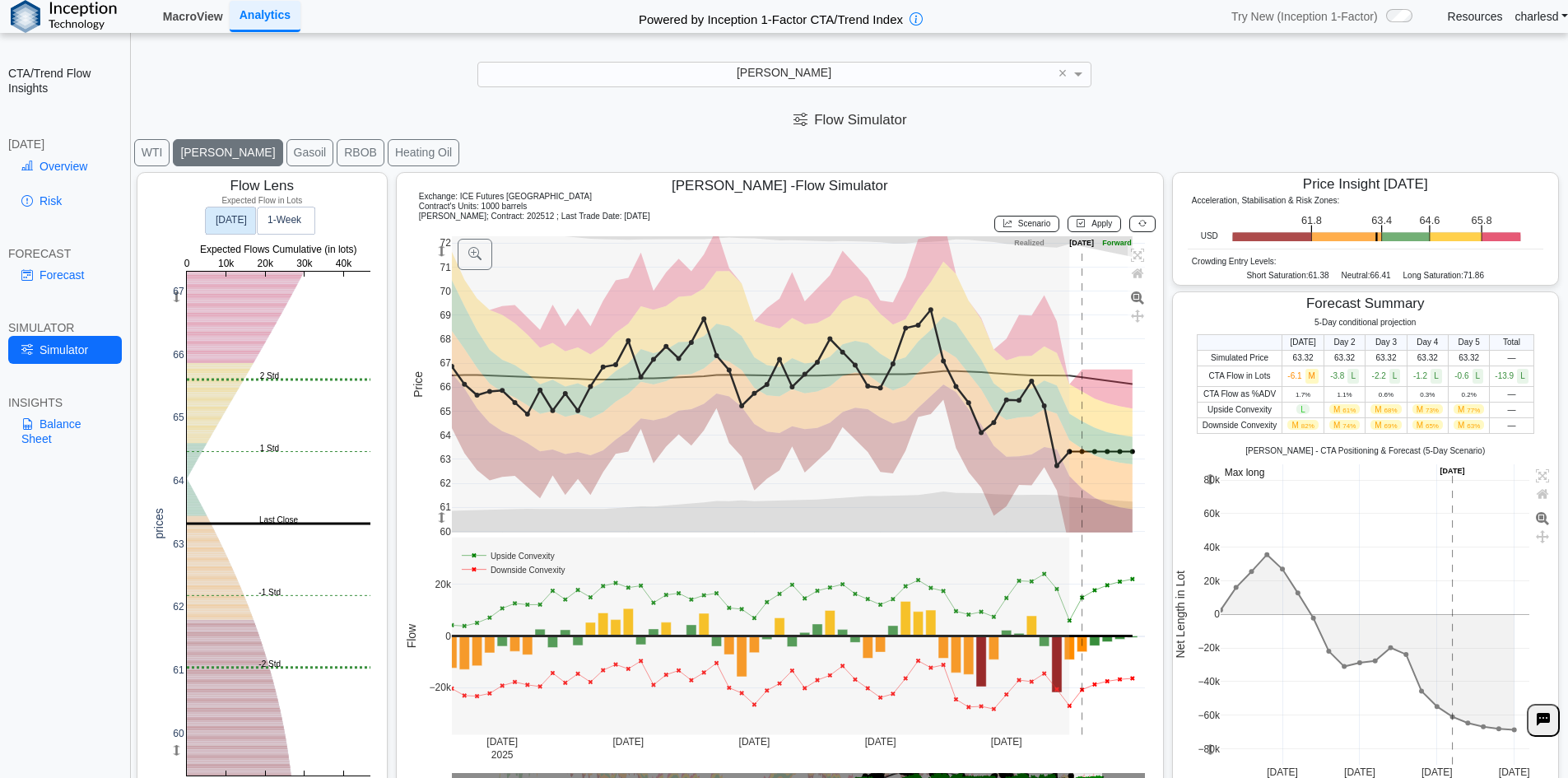
drag, startPoint x: 188, startPoint y: 22, endPoint x: 190, endPoint y: 34, distance: 12.2
click at [188, 22] on link "MacroView" at bounding box center [192, 16] width 73 height 28
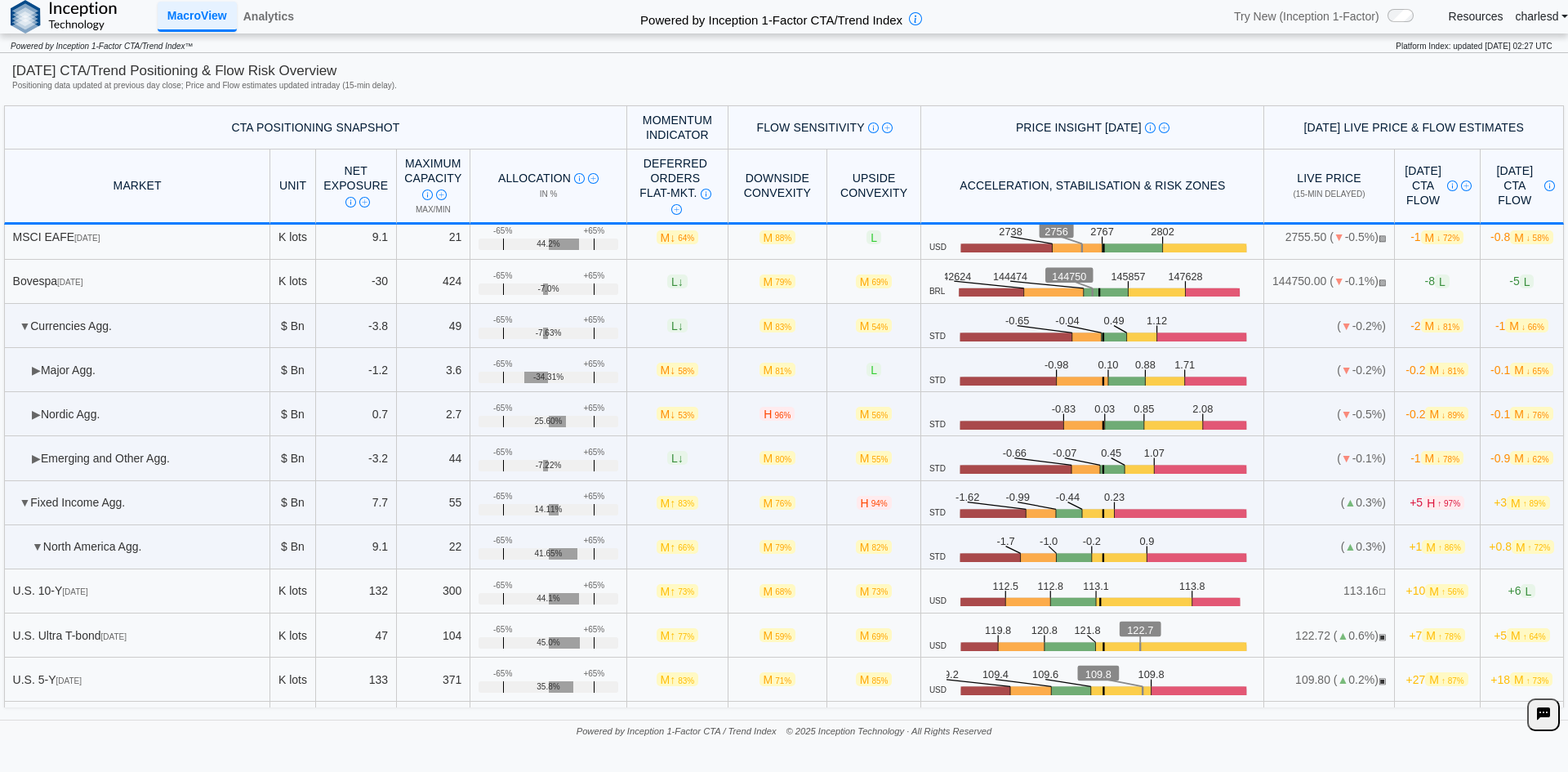
scroll to position [4082, 0]
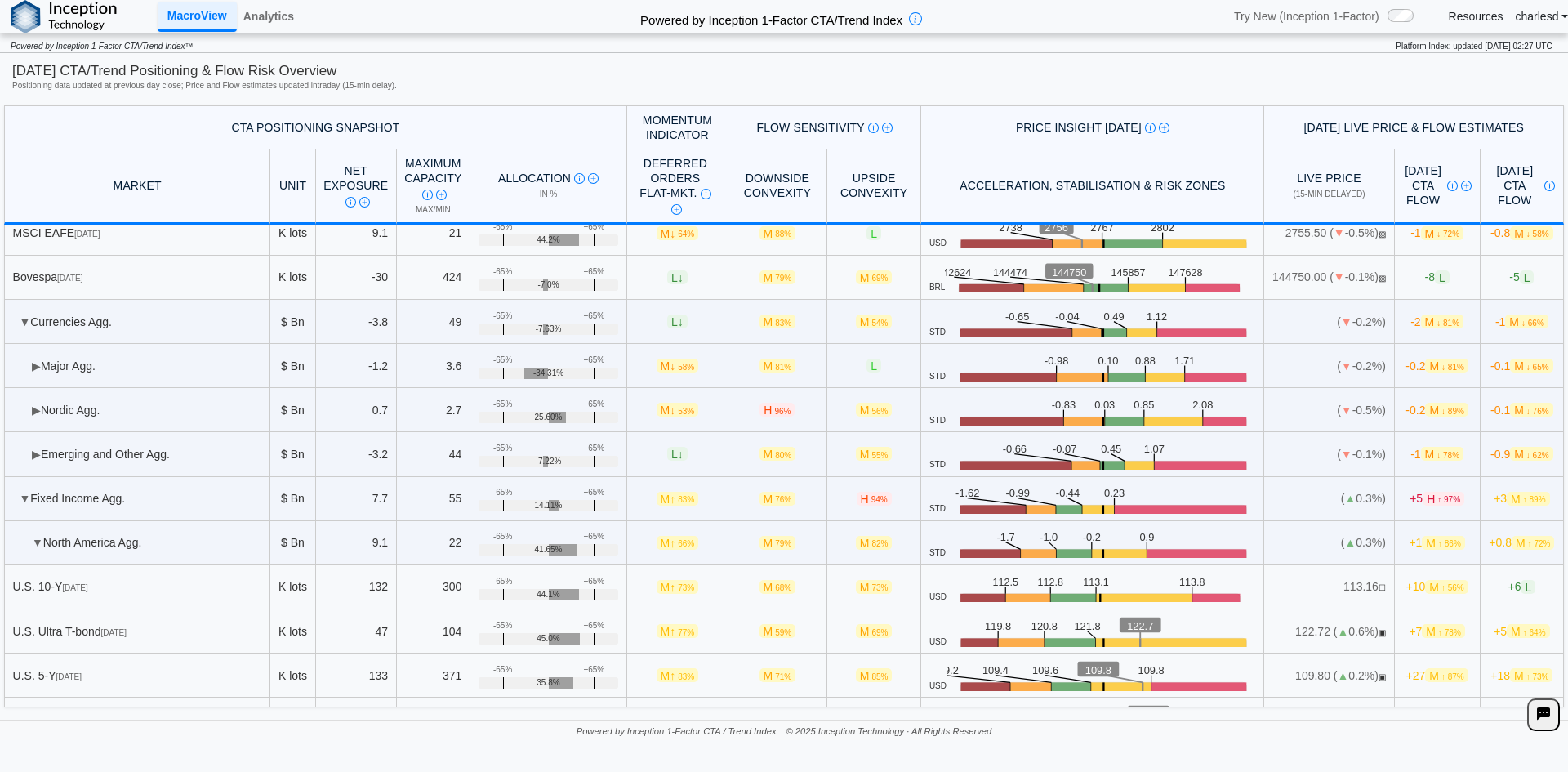
click at [39, 460] on span "▶" at bounding box center [36, 453] width 9 height 13
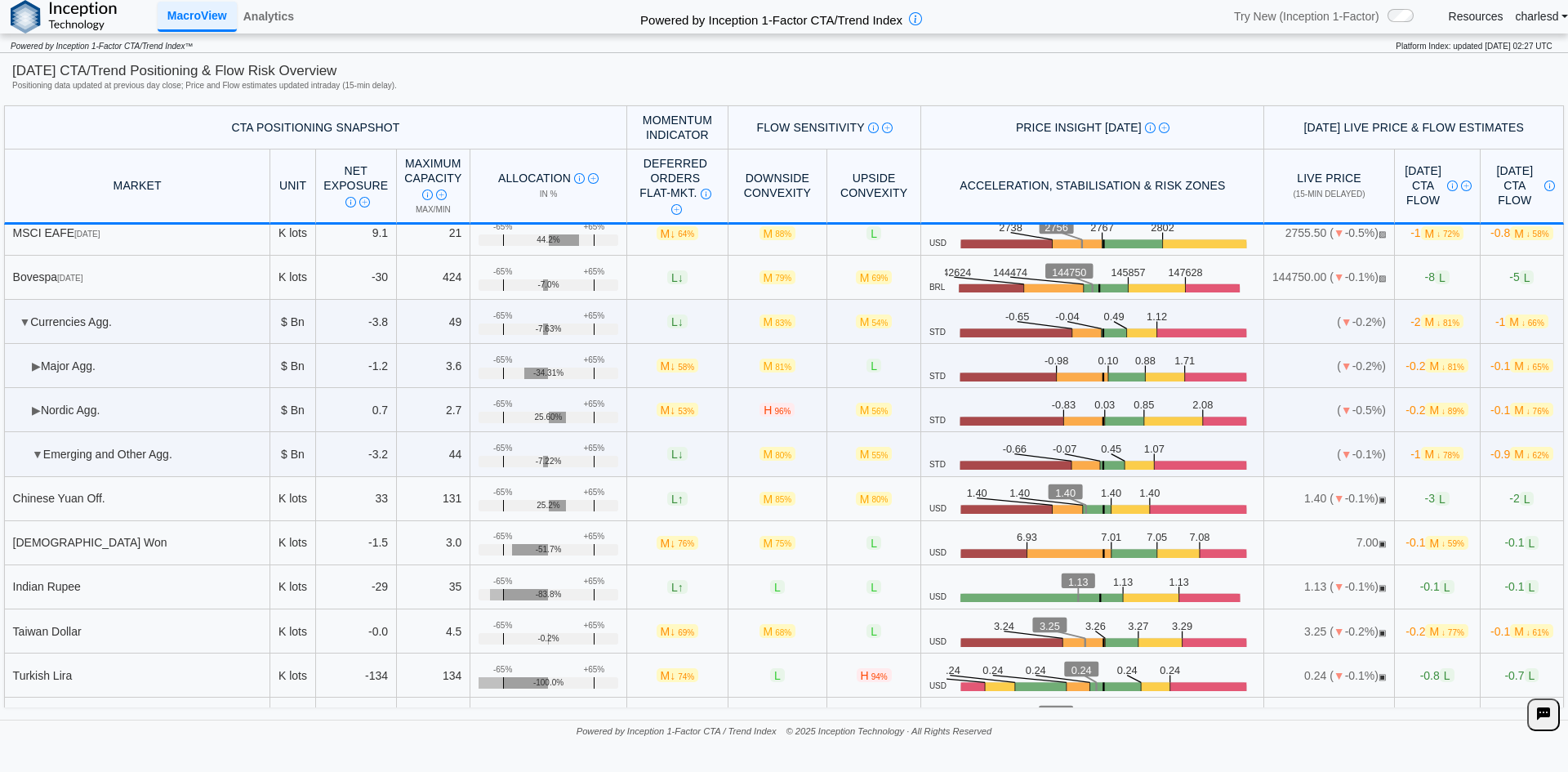
click at [36, 407] on span "▶" at bounding box center [36, 410] width 9 height 13
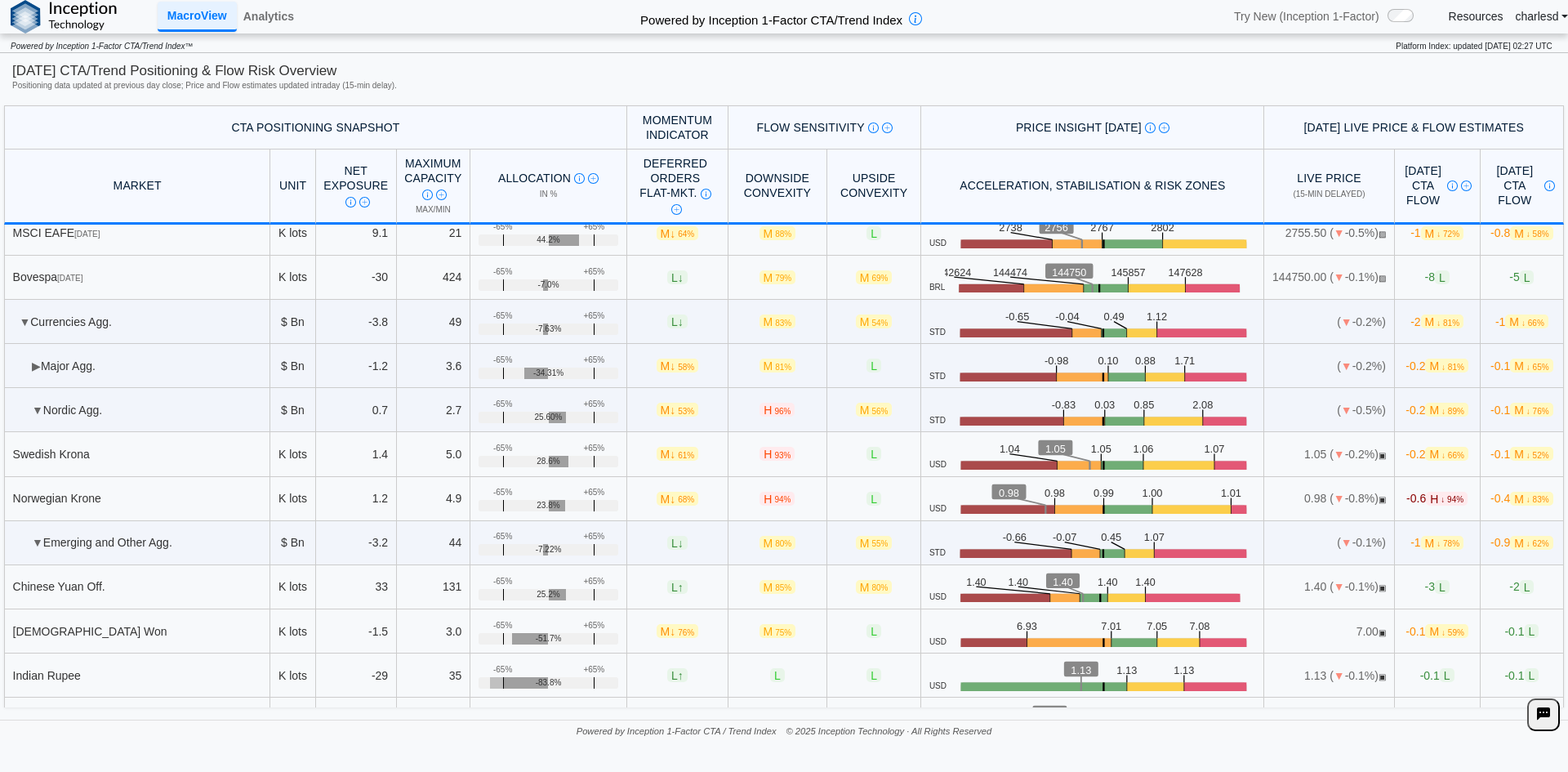
click at [34, 381] on td "▶ Major Agg." at bounding box center [137, 366] width 267 height 44
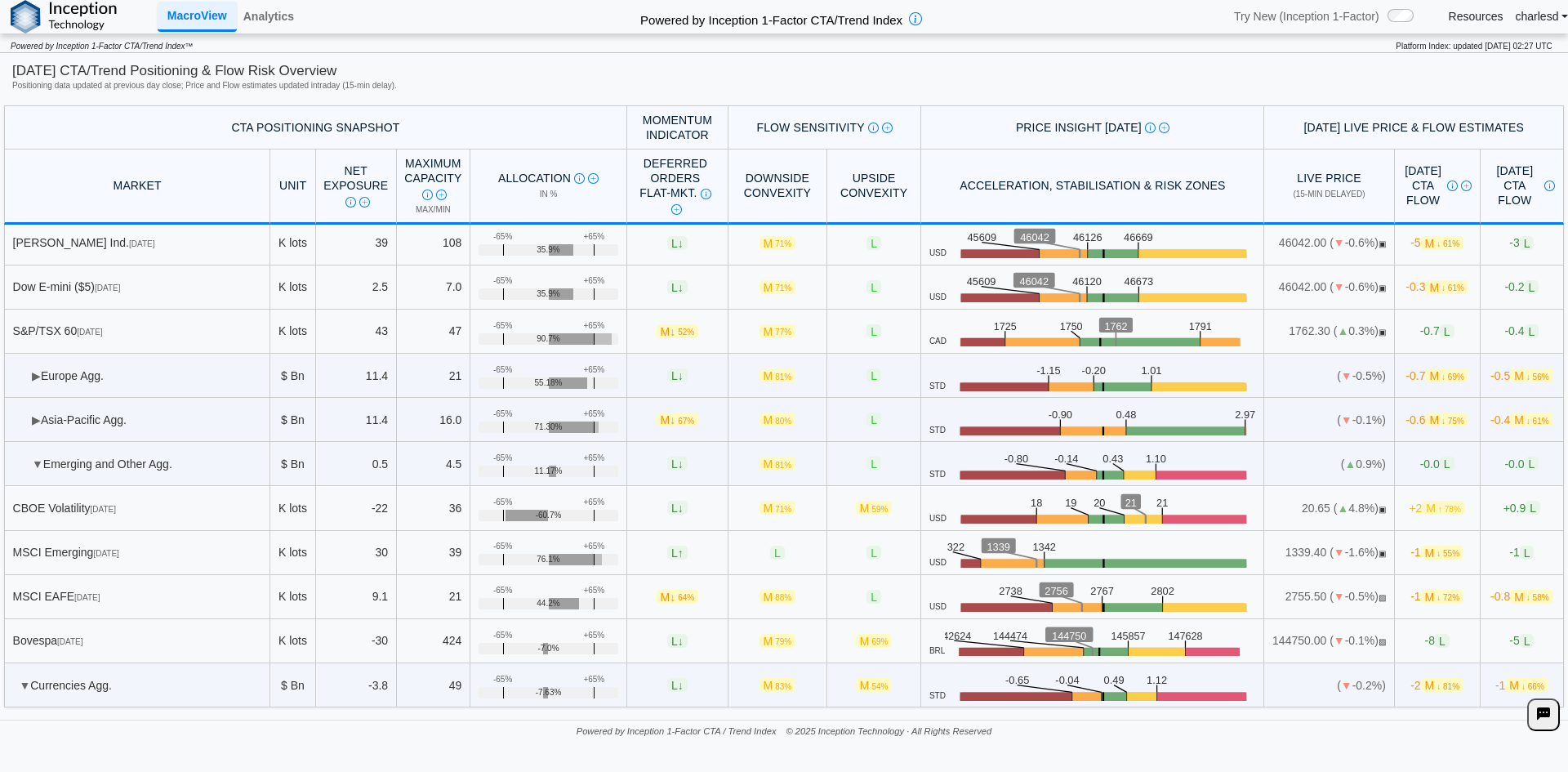
scroll to position [3592, 0]
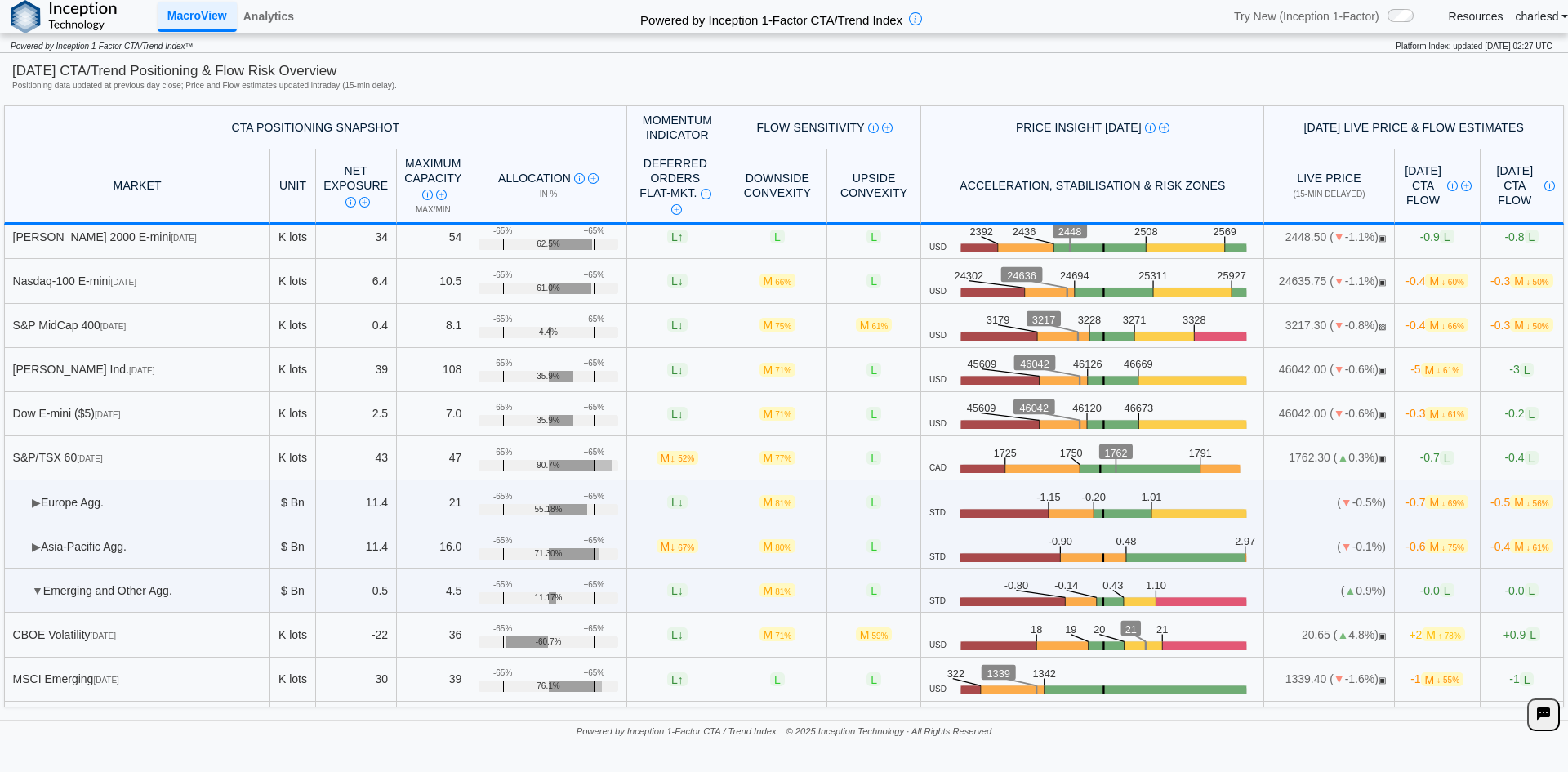
click at [36, 540] on span "▶" at bounding box center [36, 546] width 9 height 13
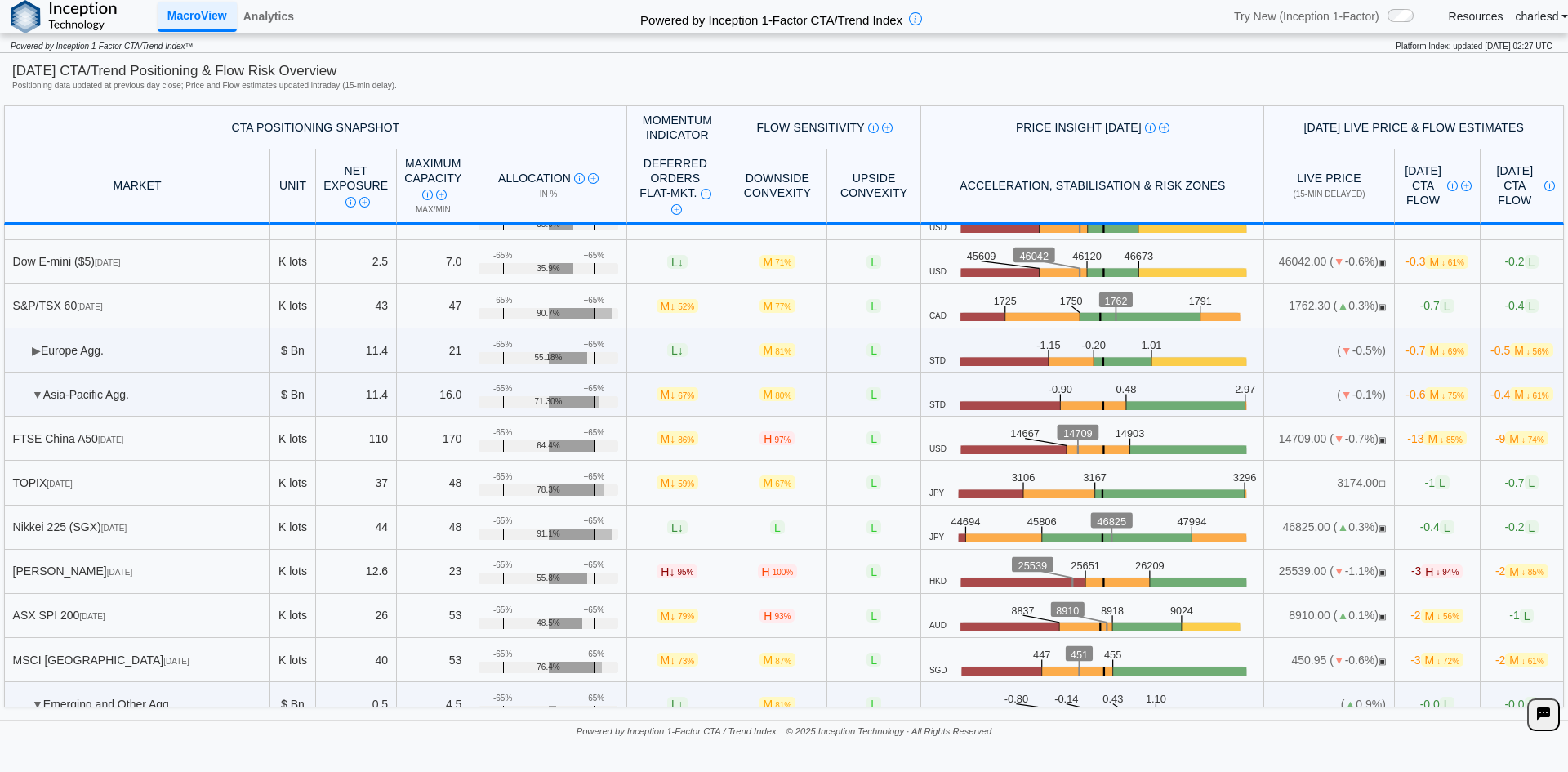
scroll to position [3837, 0]
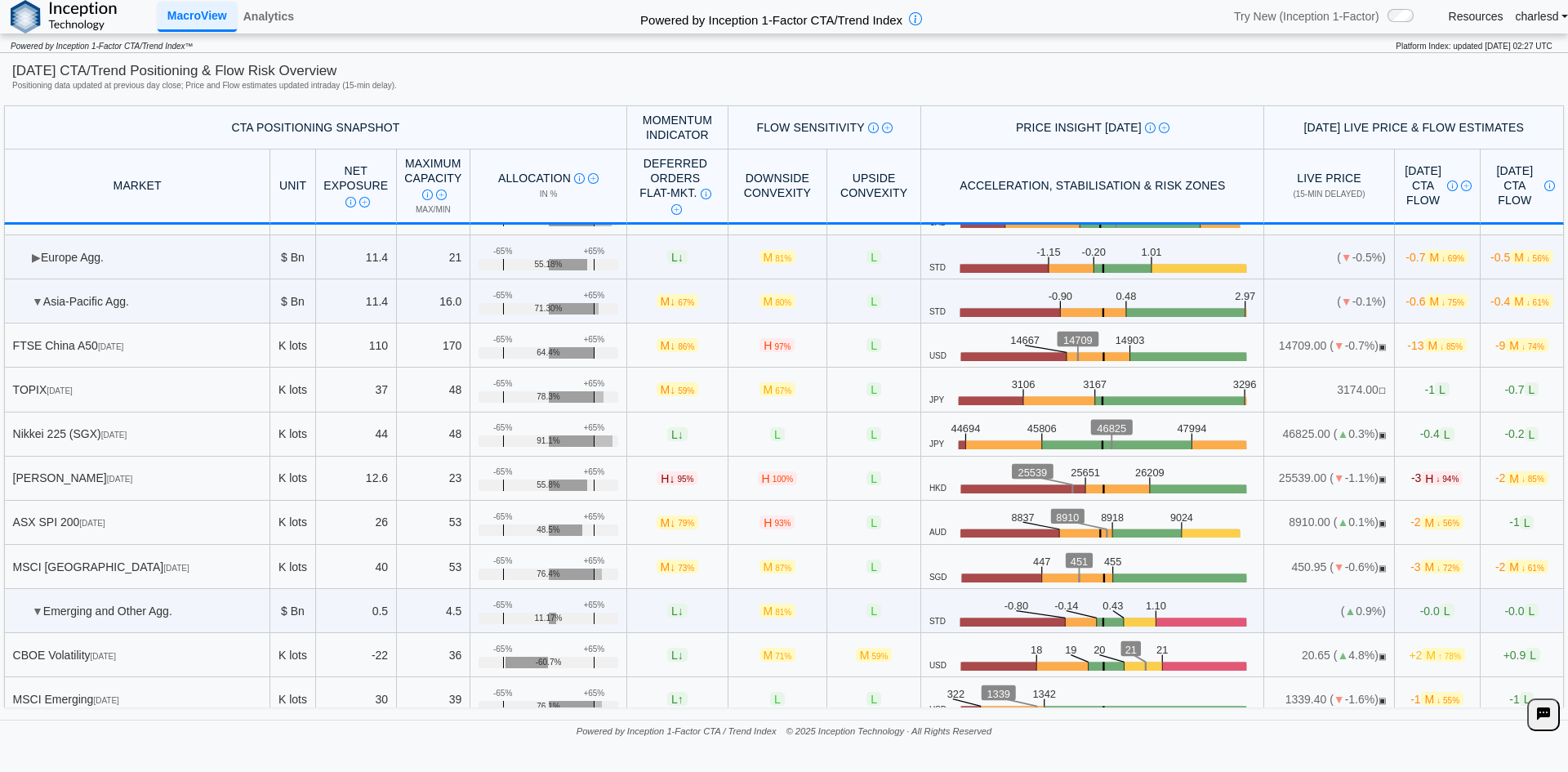
click at [34, 302] on span "▼" at bounding box center [37, 301] width 11 height 13
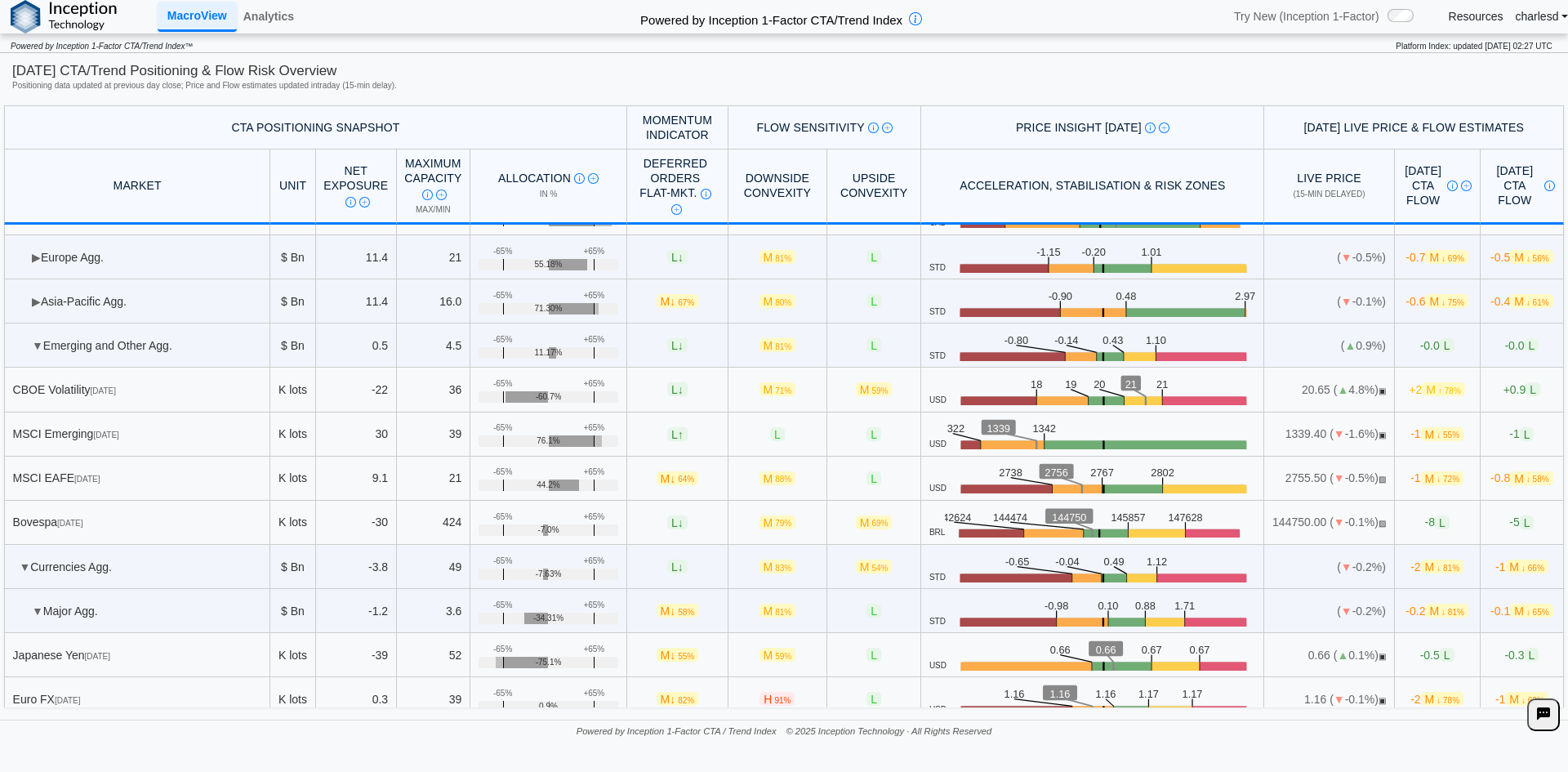
click at [32, 257] on span "▶" at bounding box center [36, 256] width 9 height 13
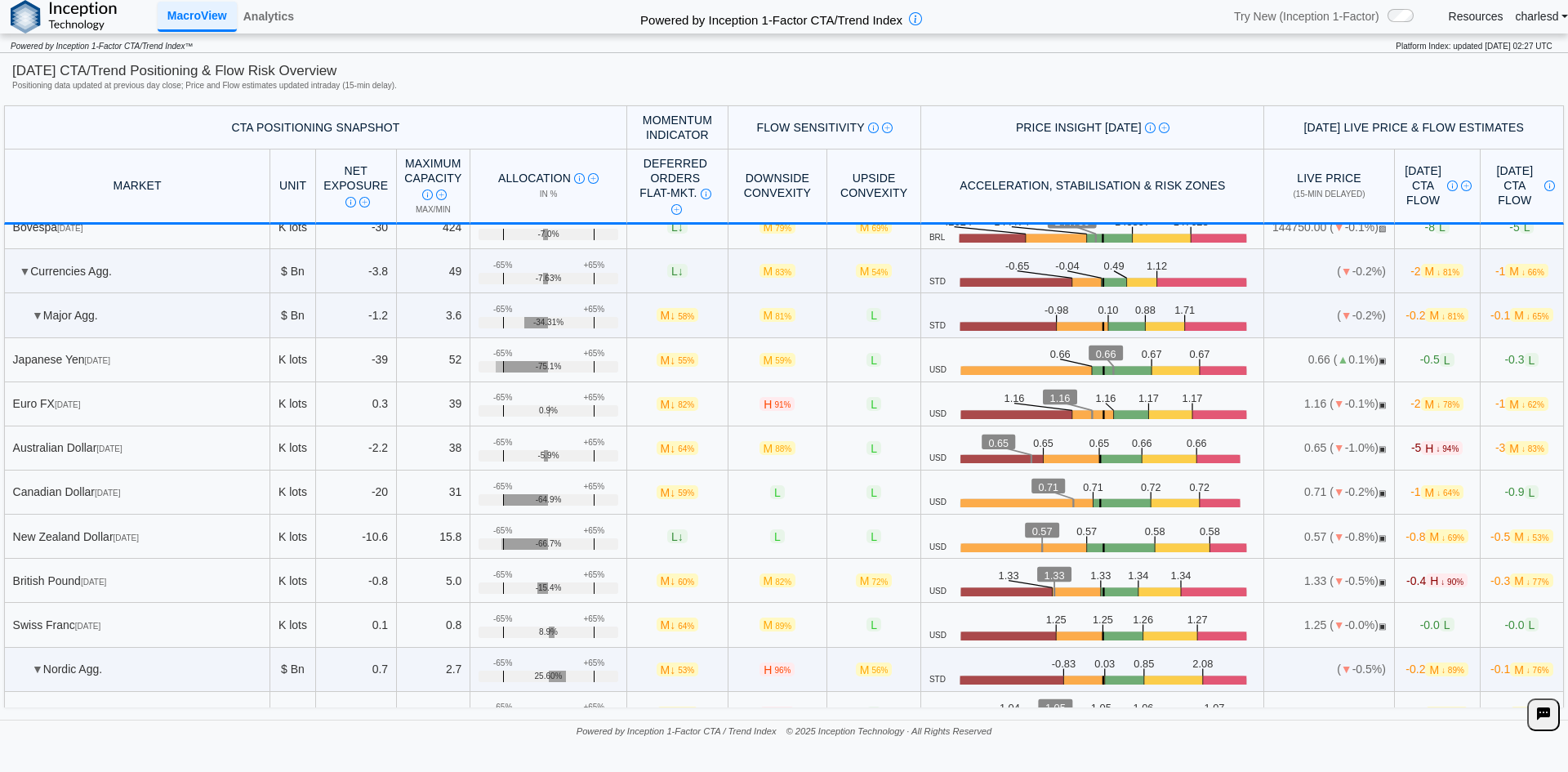
scroll to position [4572, 0]
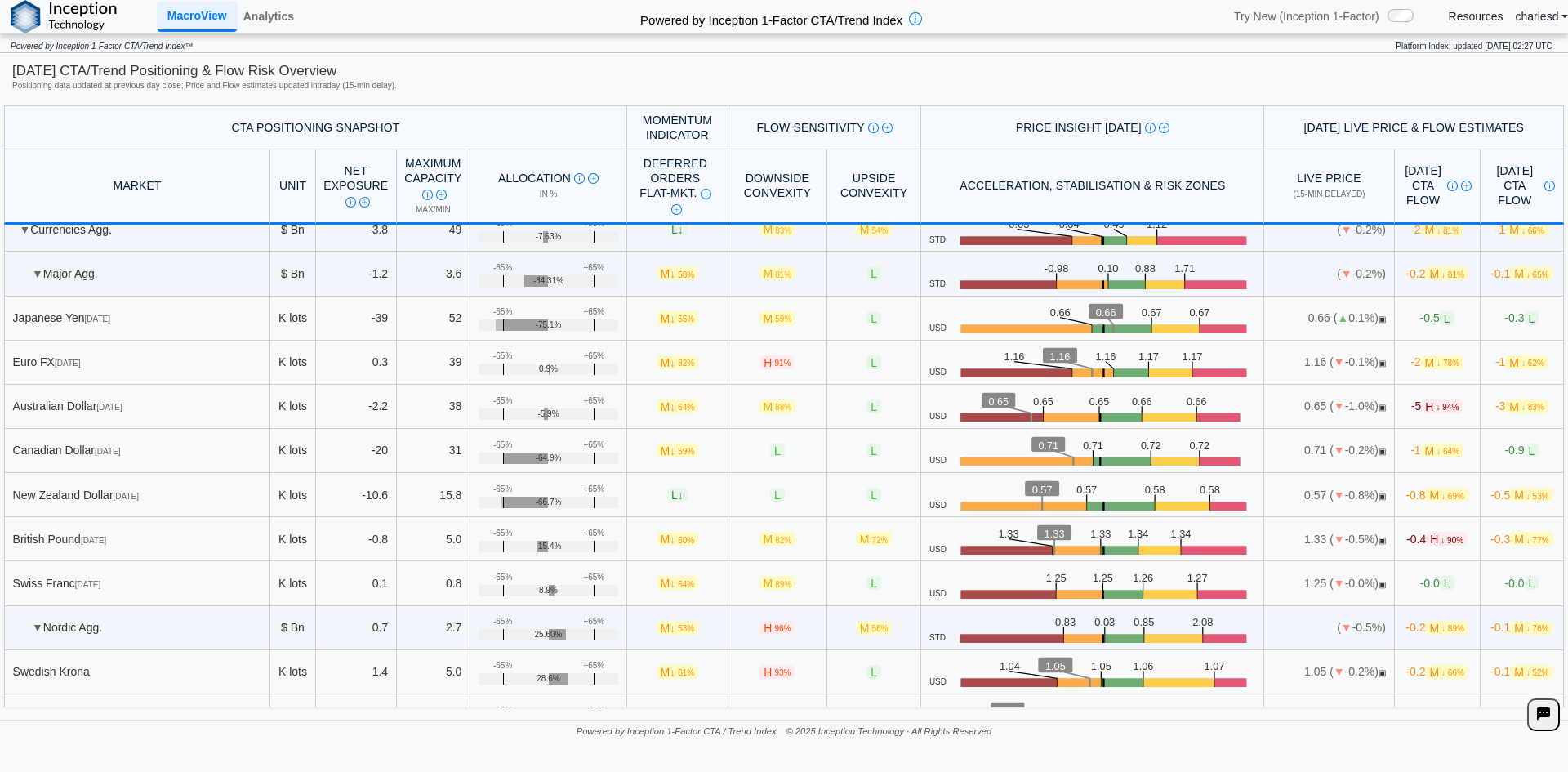
click at [32, 274] on span "▼" at bounding box center [37, 274] width 11 height 13
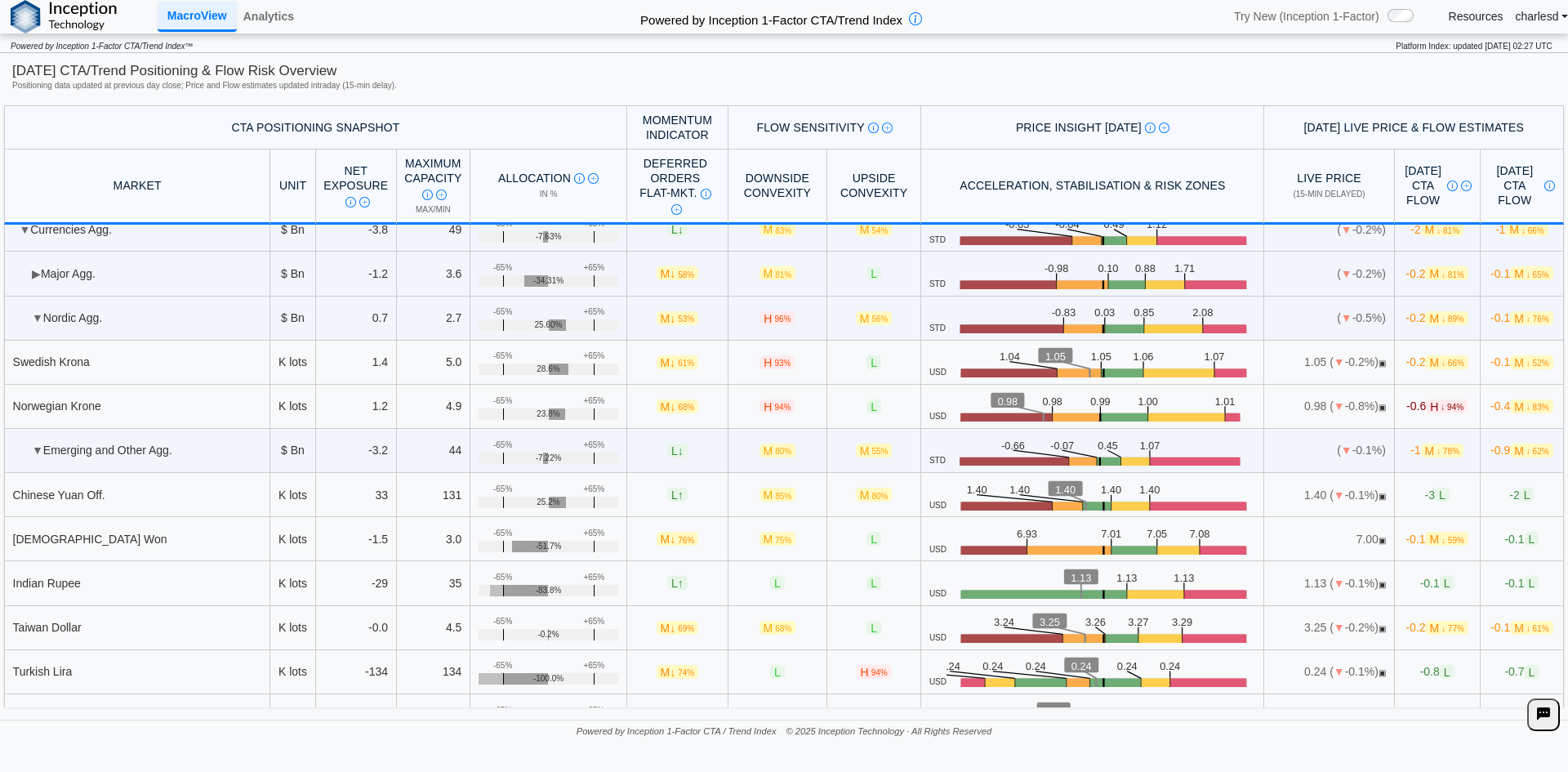
click at [33, 314] on span "▼" at bounding box center [37, 317] width 11 height 13
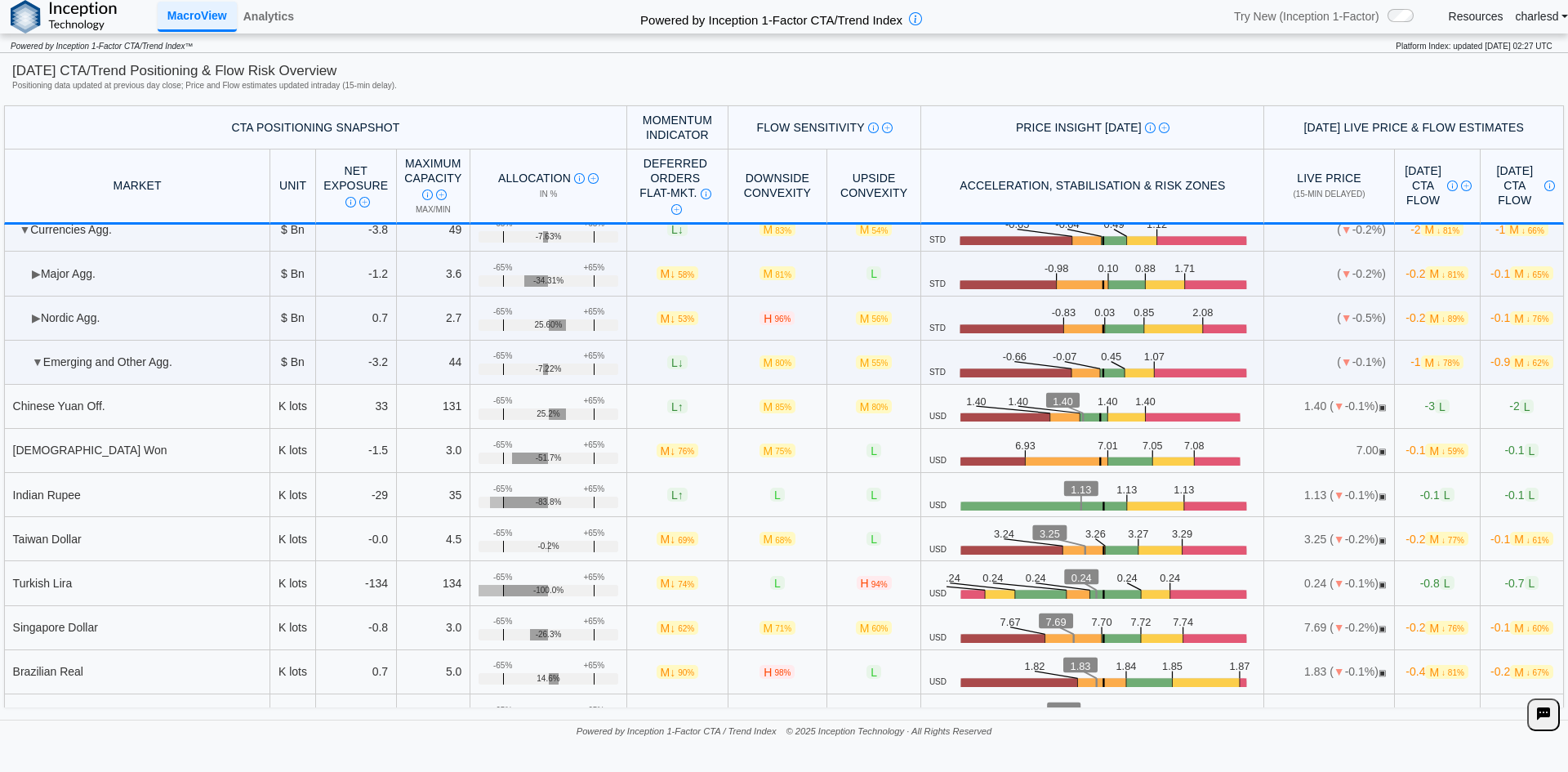
click at [32, 349] on td "▼ Emerging and Other Agg." at bounding box center [137, 363] width 267 height 44
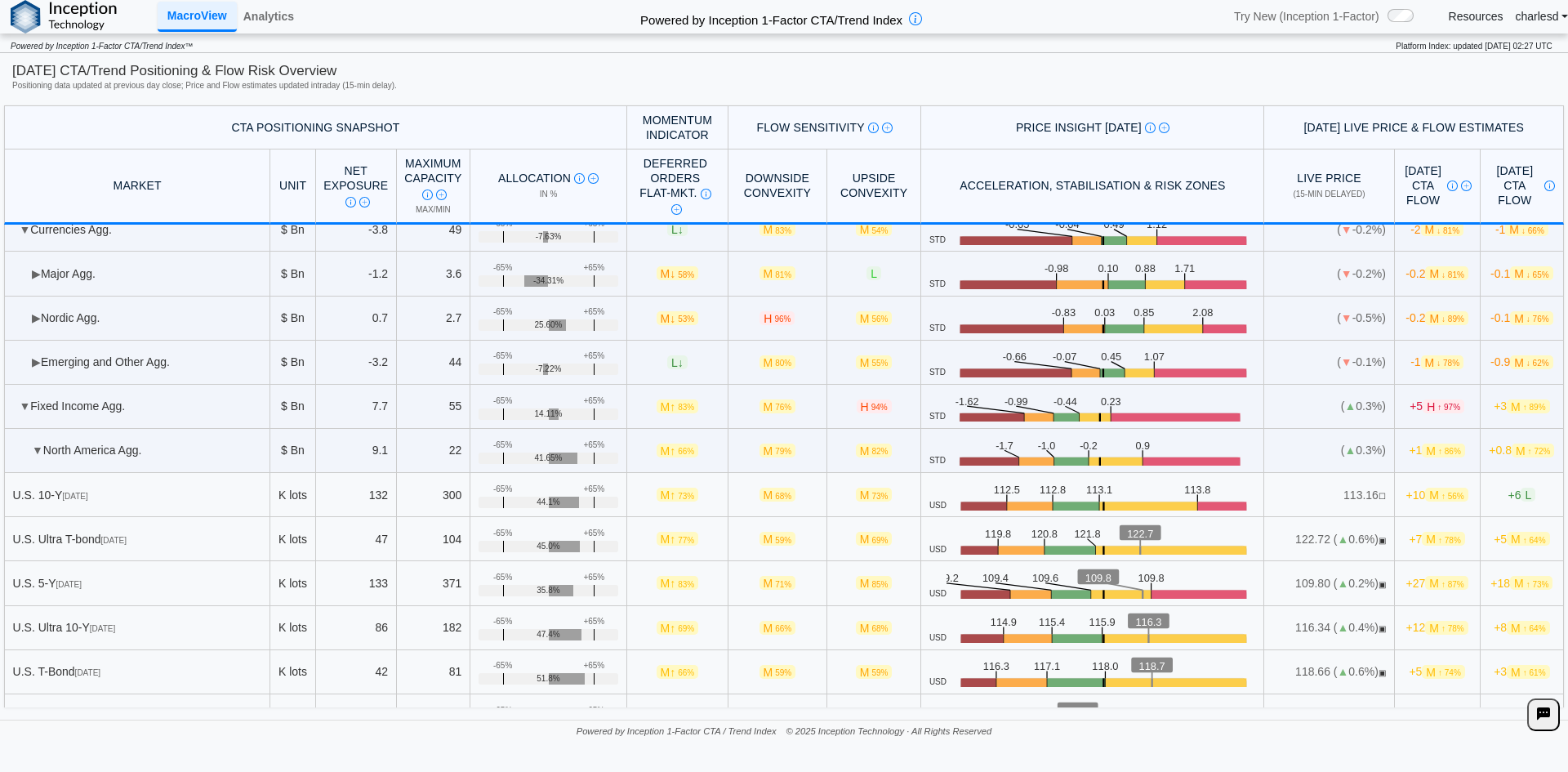
scroll to position [4491, 0]
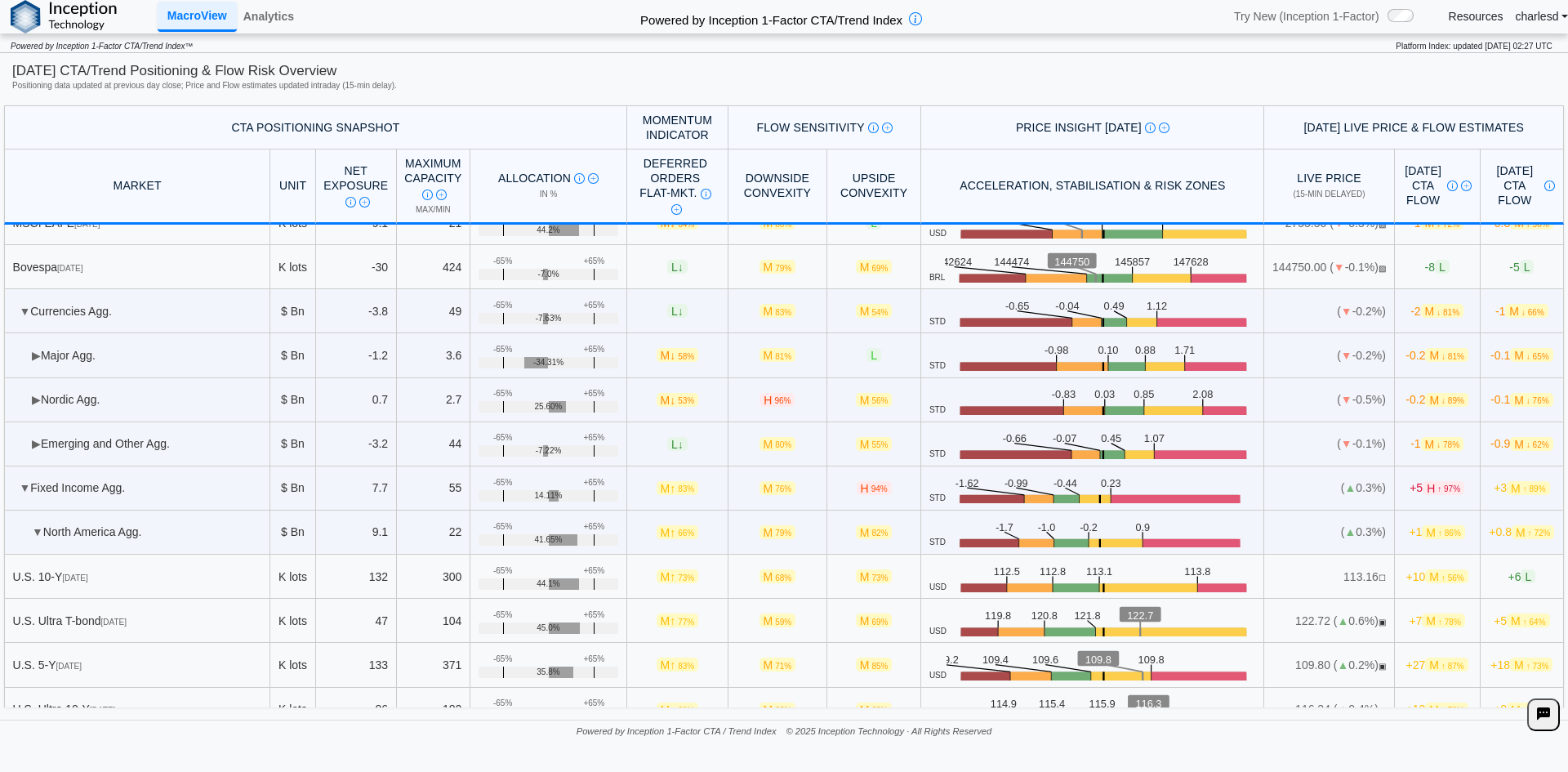
click at [25, 317] on span "▼" at bounding box center [24, 311] width 11 height 13
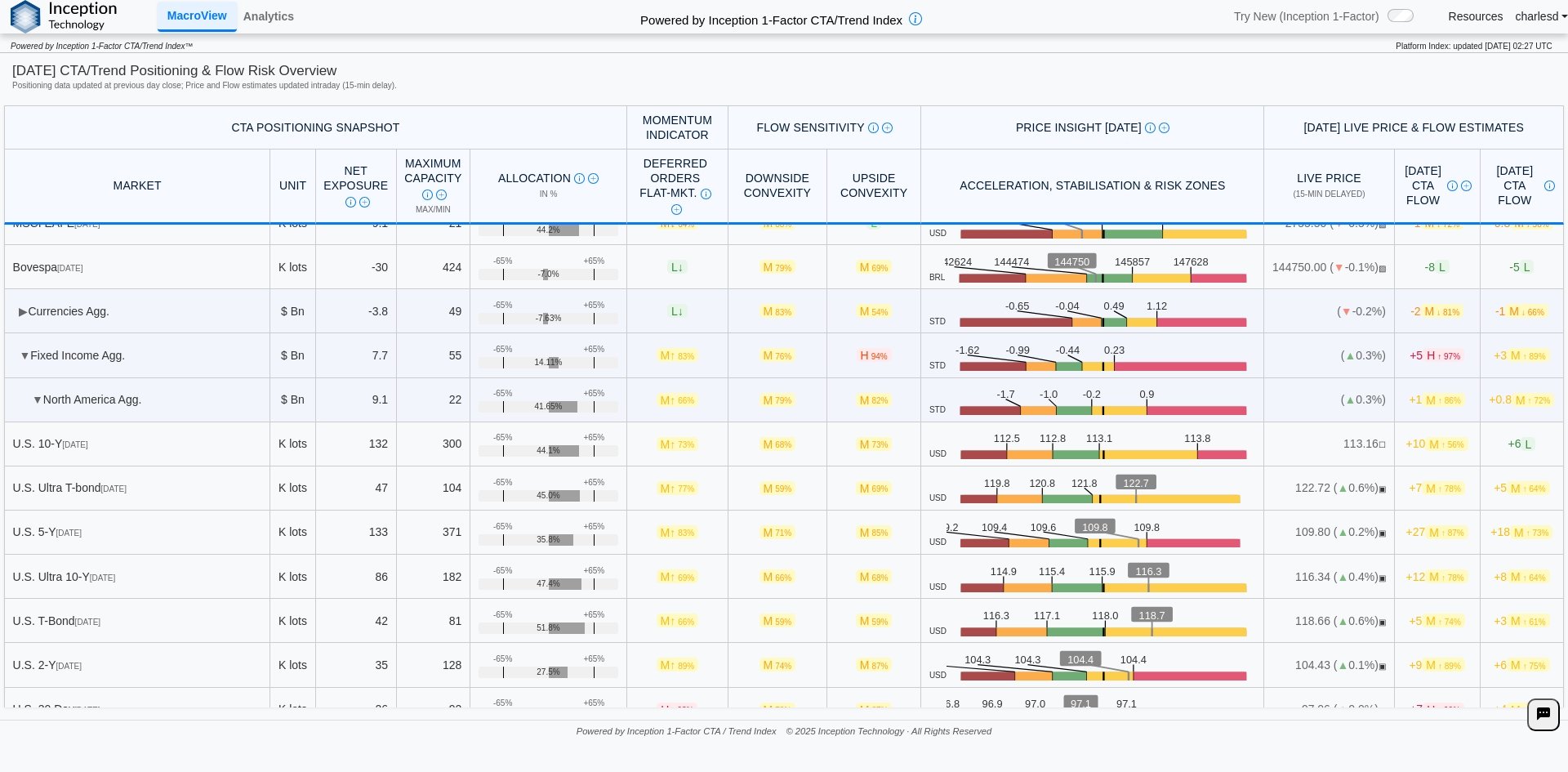
click at [26, 354] on span "▼" at bounding box center [24, 354] width 11 height 13
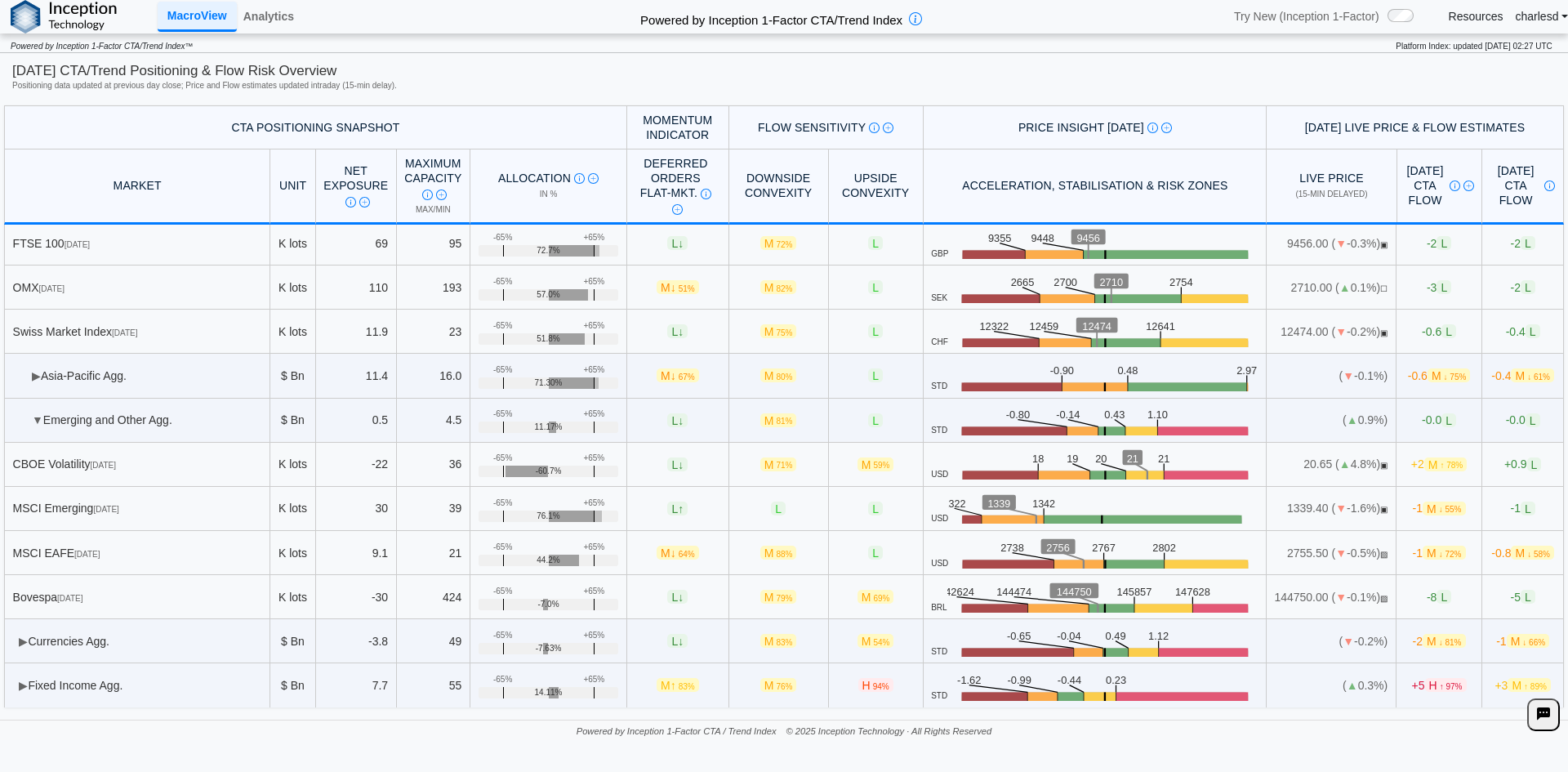
click at [35, 413] on span "▼" at bounding box center [37, 419] width 11 height 13
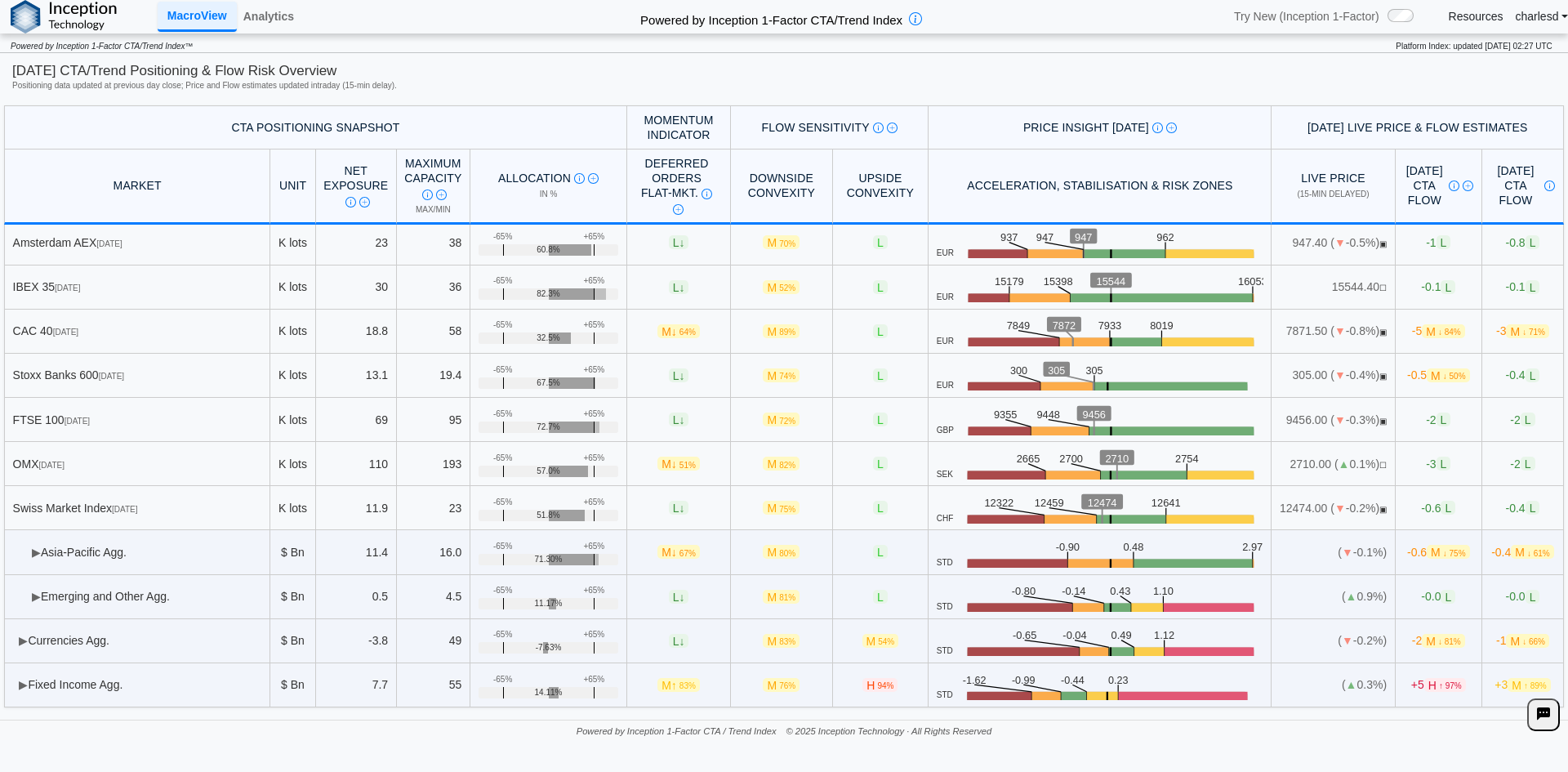
scroll to position [3984, 0]
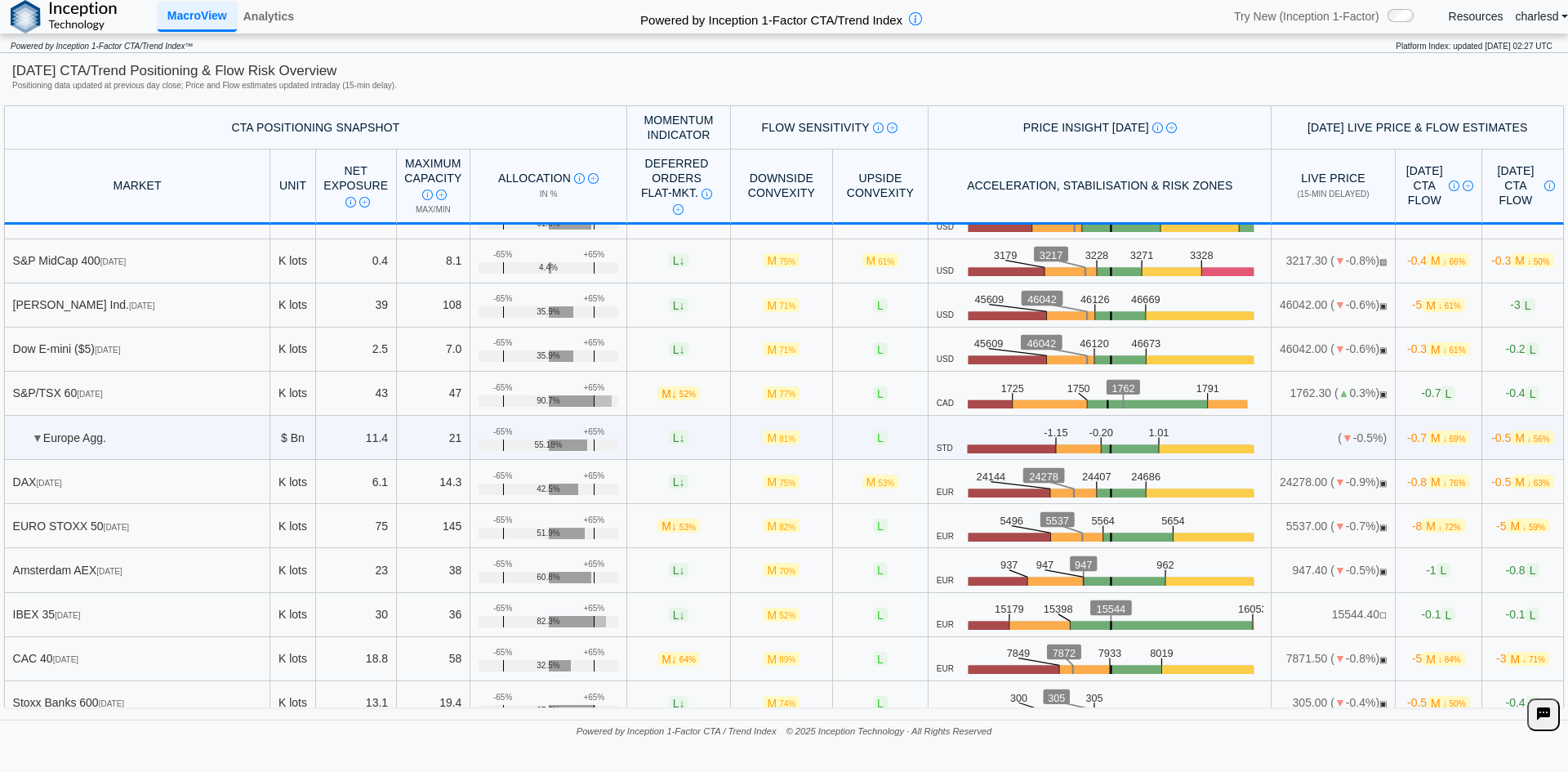
click at [41, 439] on span "▼" at bounding box center [37, 437] width 11 height 13
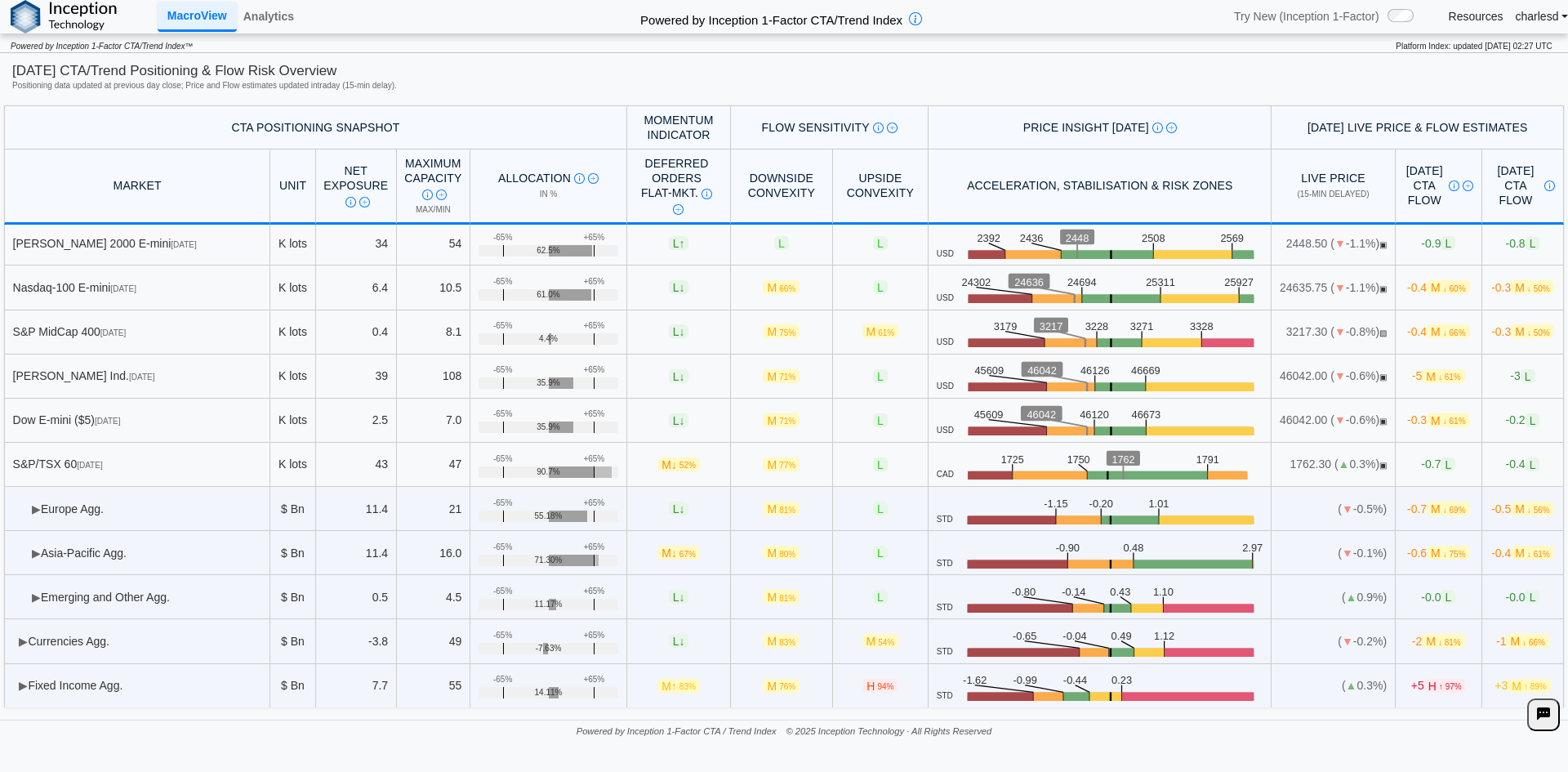
scroll to position [3422, 0]
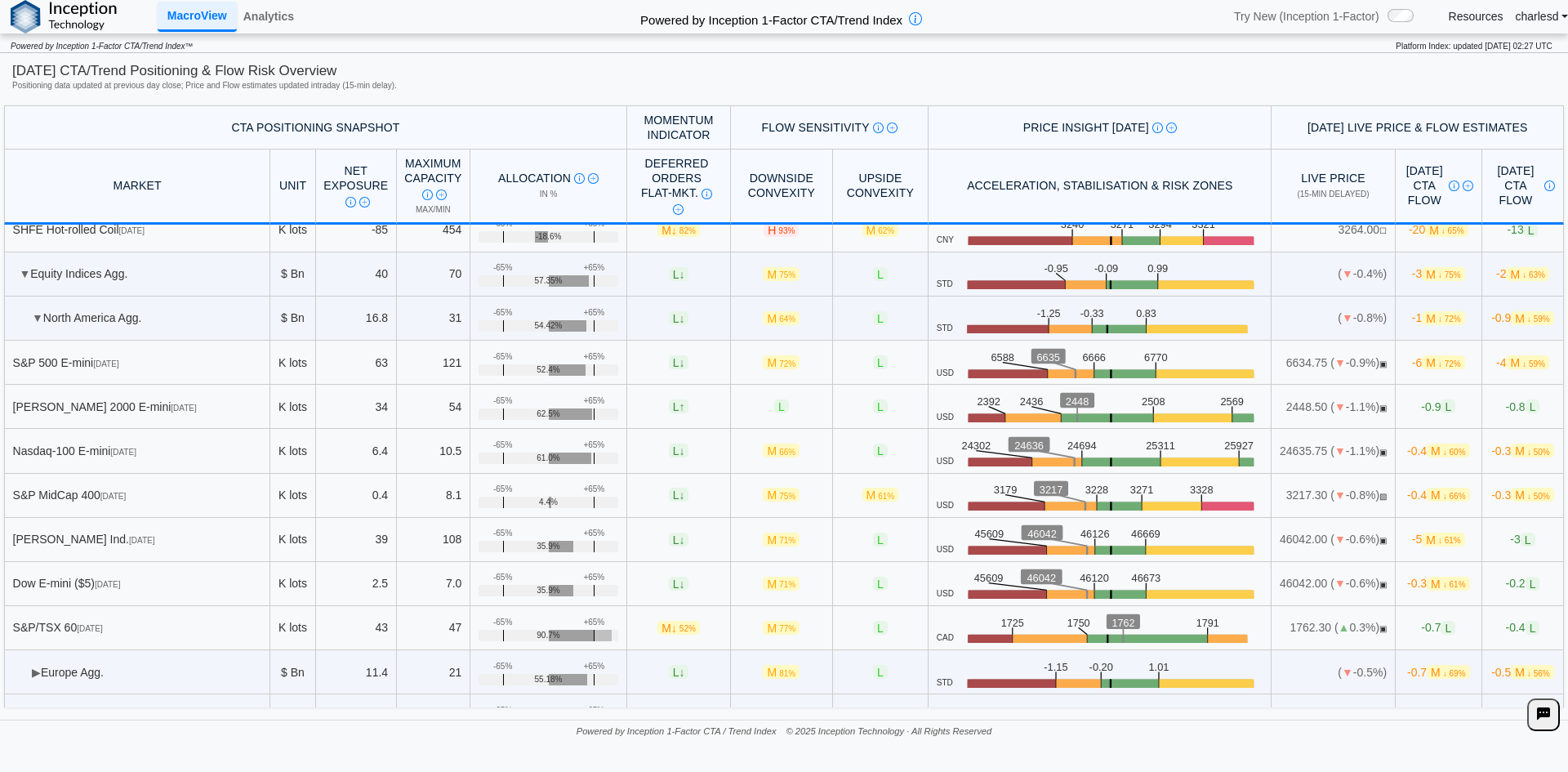
click at [36, 326] on td "▼ [GEOGRAPHIC_DATA] Agg." at bounding box center [137, 319] width 267 height 44
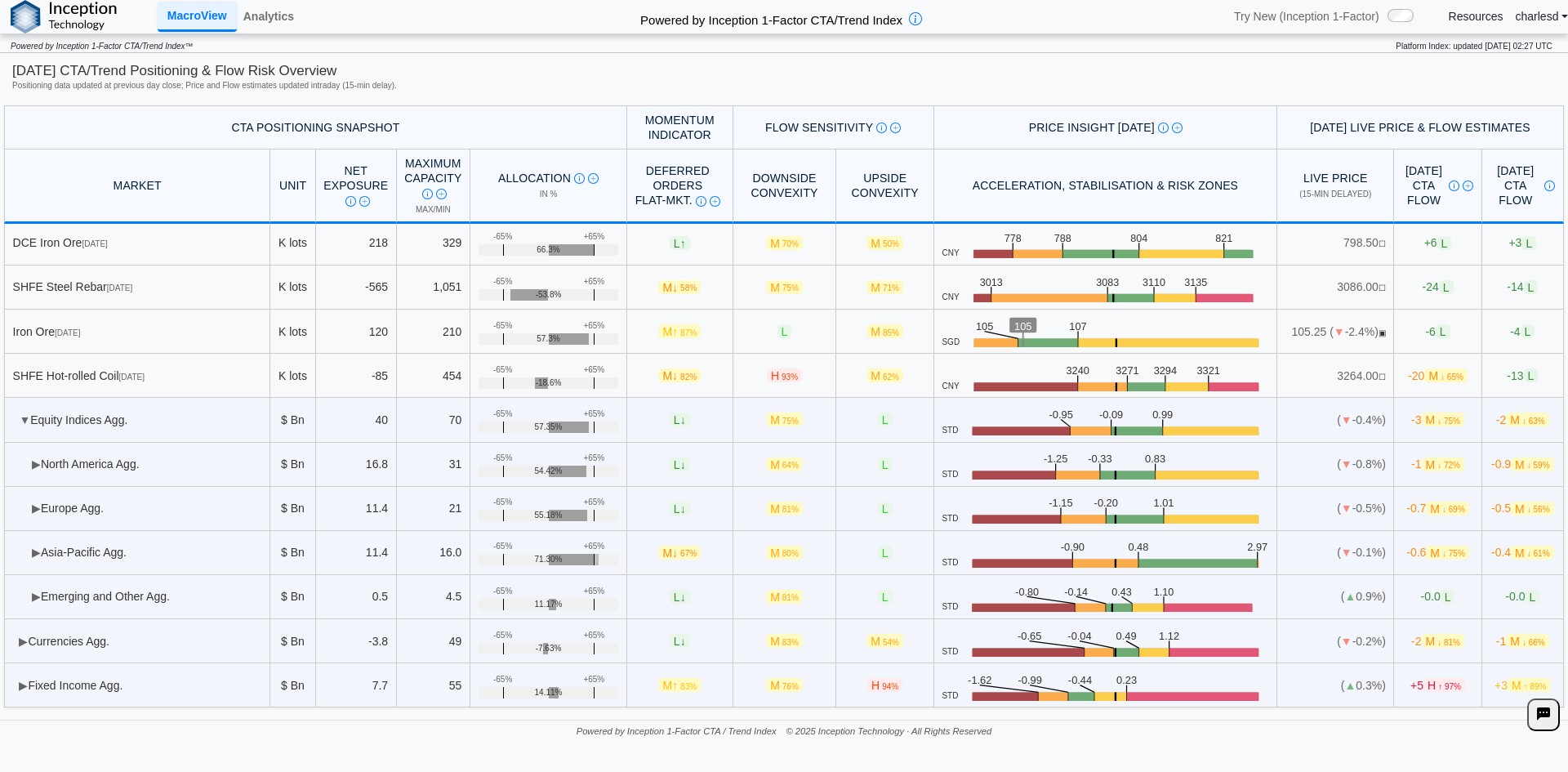
click at [24, 428] on td "▼ Equity Indices Agg." at bounding box center [137, 420] width 267 height 44
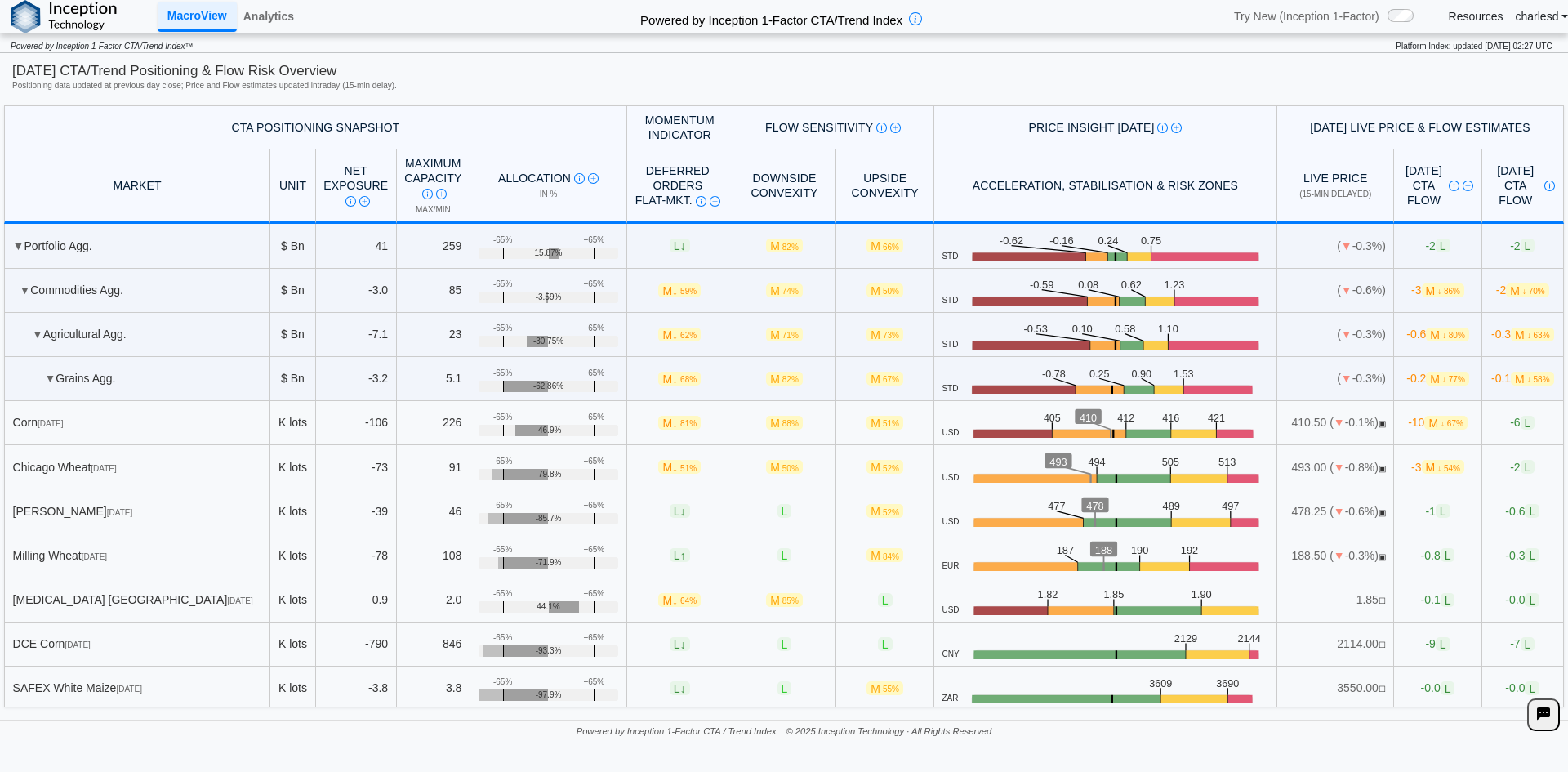
scroll to position [1879, 0]
